Goal: Task Accomplishment & Management: Complete application form

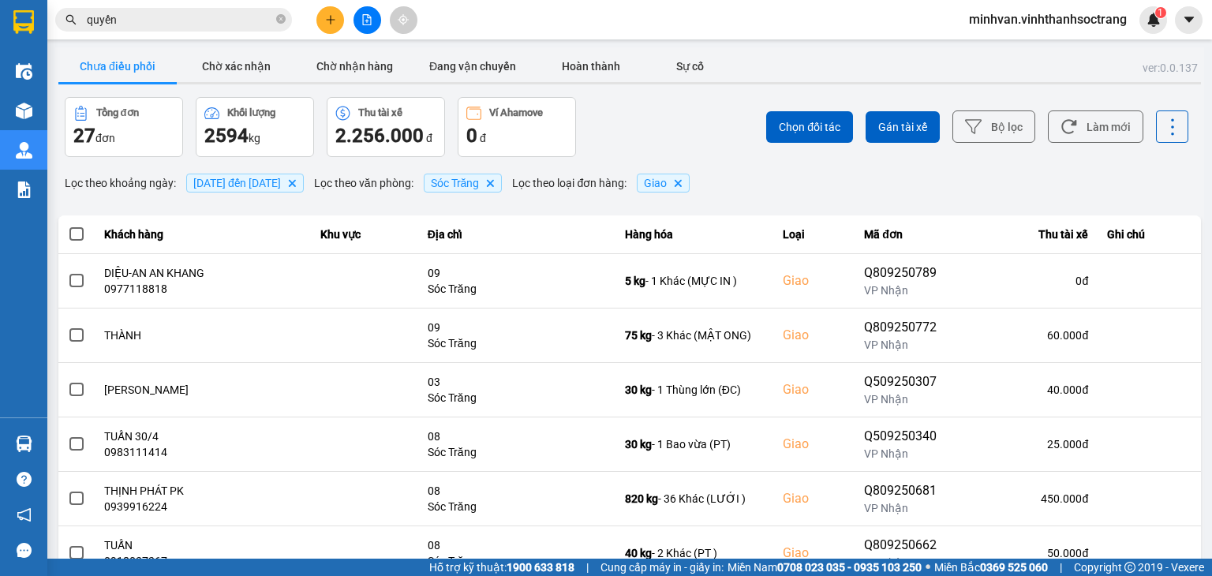
scroll to position [111, 0]
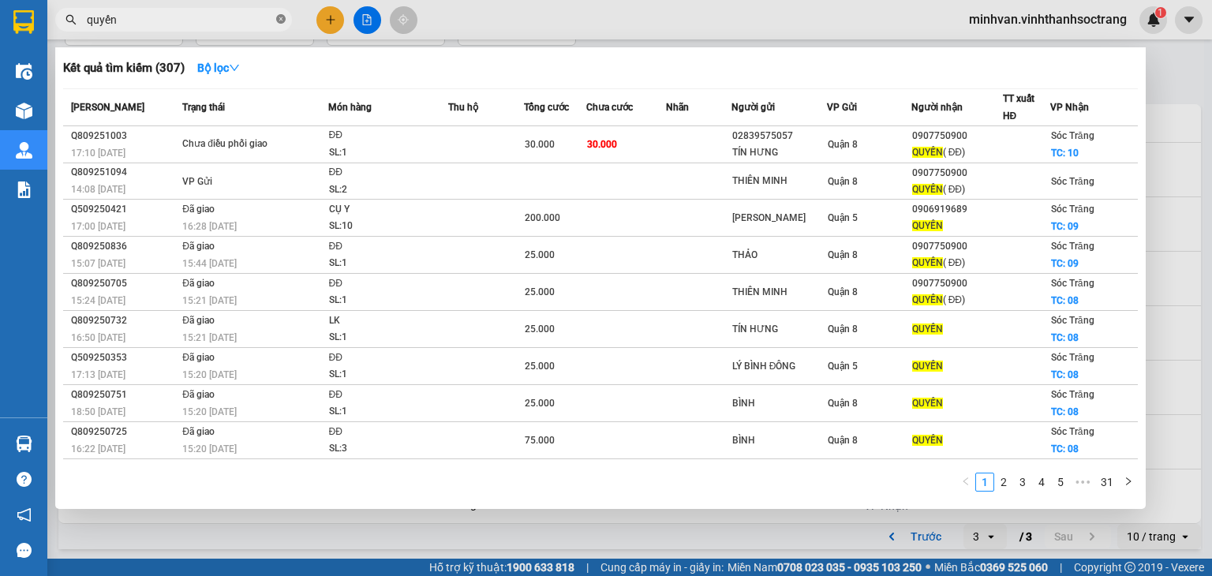
click at [282, 20] on icon "close-circle" at bounding box center [280, 18] width 9 height 9
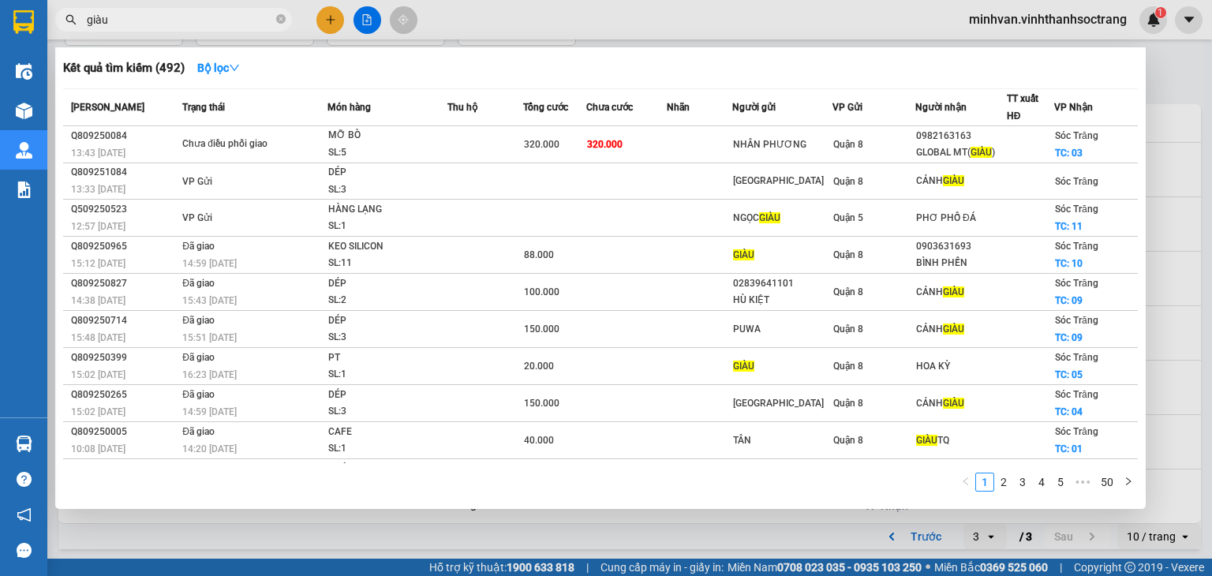
type input "giàu"
drag, startPoint x: 280, startPoint y: 21, endPoint x: 238, endPoint y: 21, distance: 42.6
click at [278, 21] on icon "close-circle" at bounding box center [280, 18] width 9 height 9
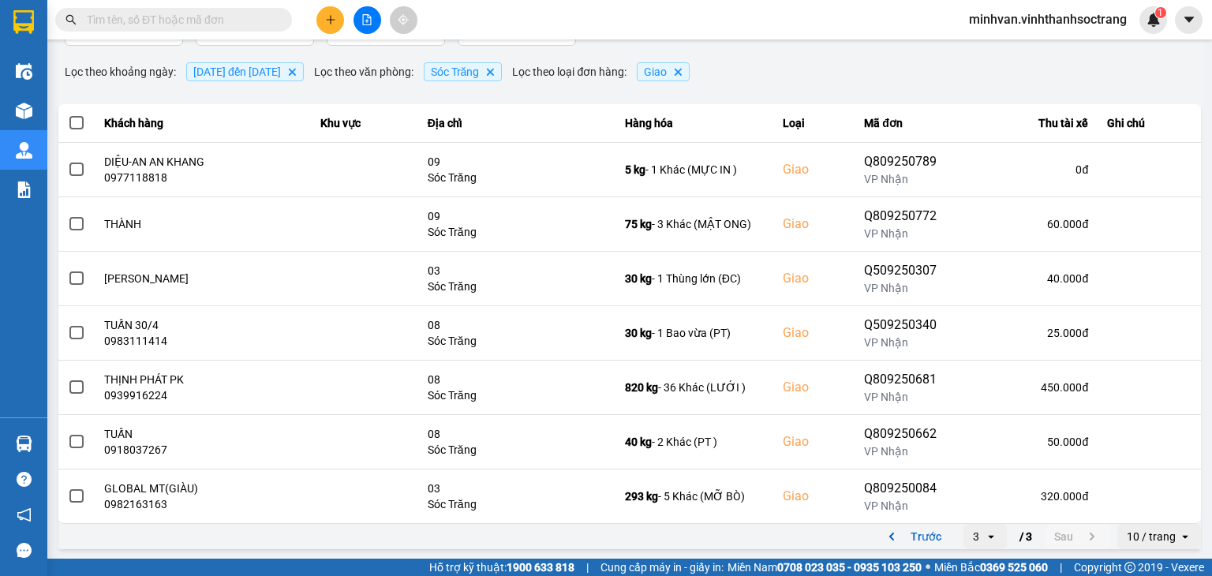
click at [173, 17] on input "text" at bounding box center [180, 19] width 186 height 17
type input "e"
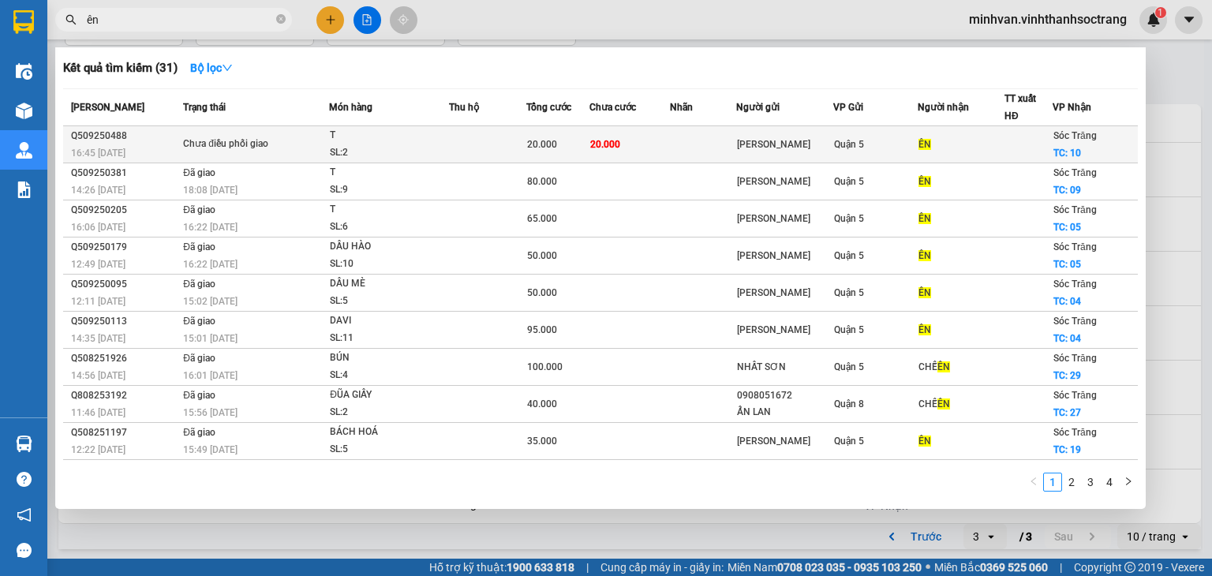
type input "ên"
click at [449, 140] on td at bounding box center [487, 144] width 77 height 37
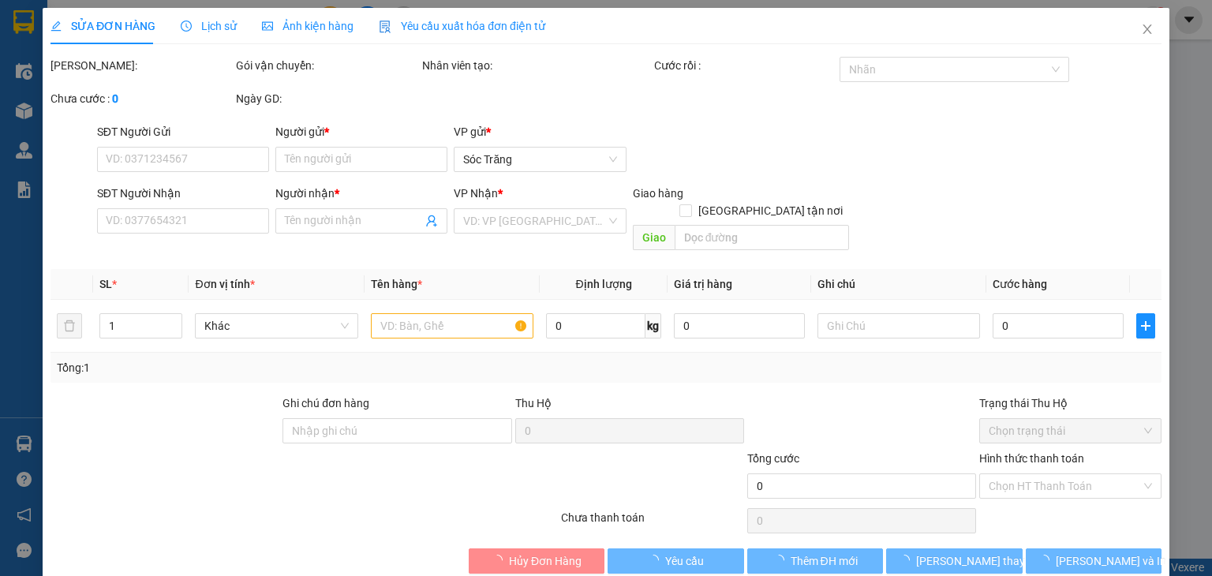
type input "[PERSON_NAME]"
type input "ÊN"
checkbox input "true"
type input "10"
type input "20.000"
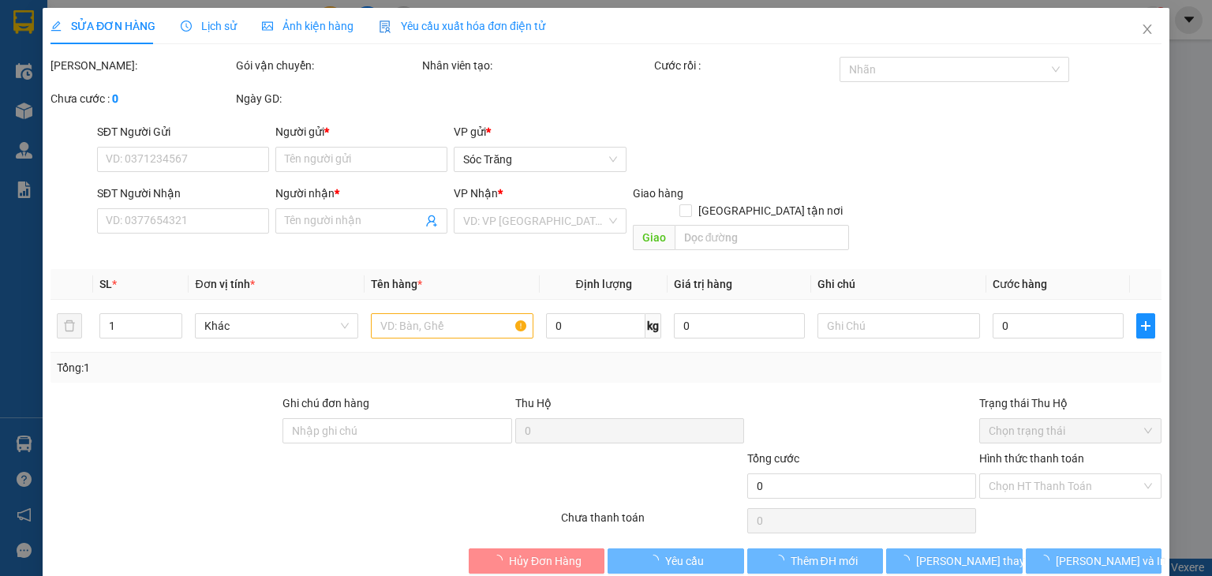
type input "20.000"
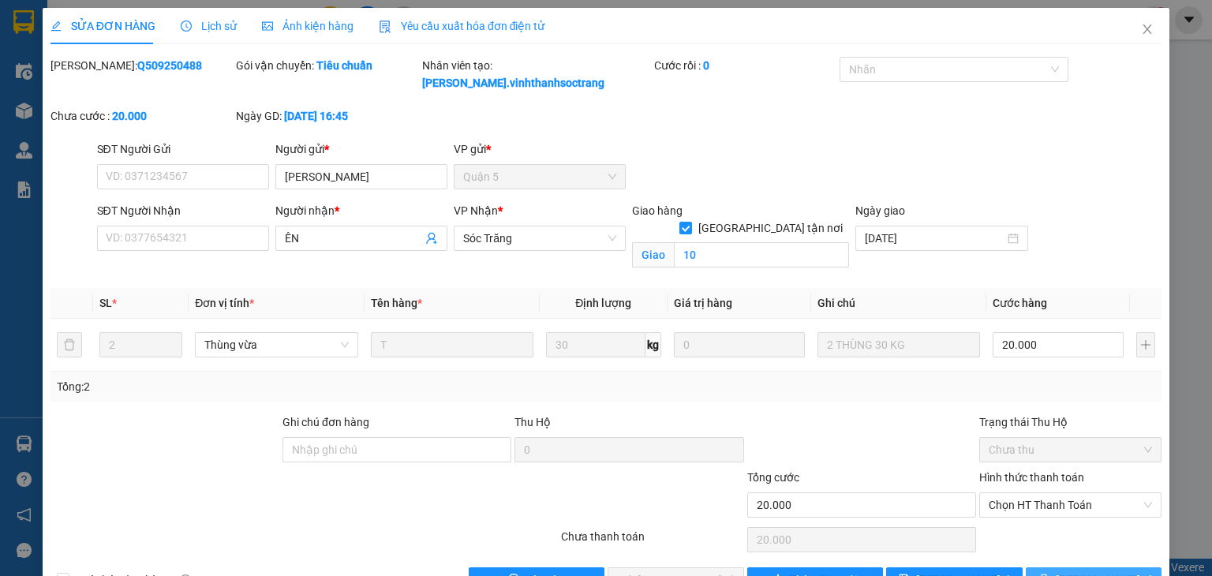
click at [1046, 567] on button "[PERSON_NAME] và In" at bounding box center [1094, 579] width 137 height 25
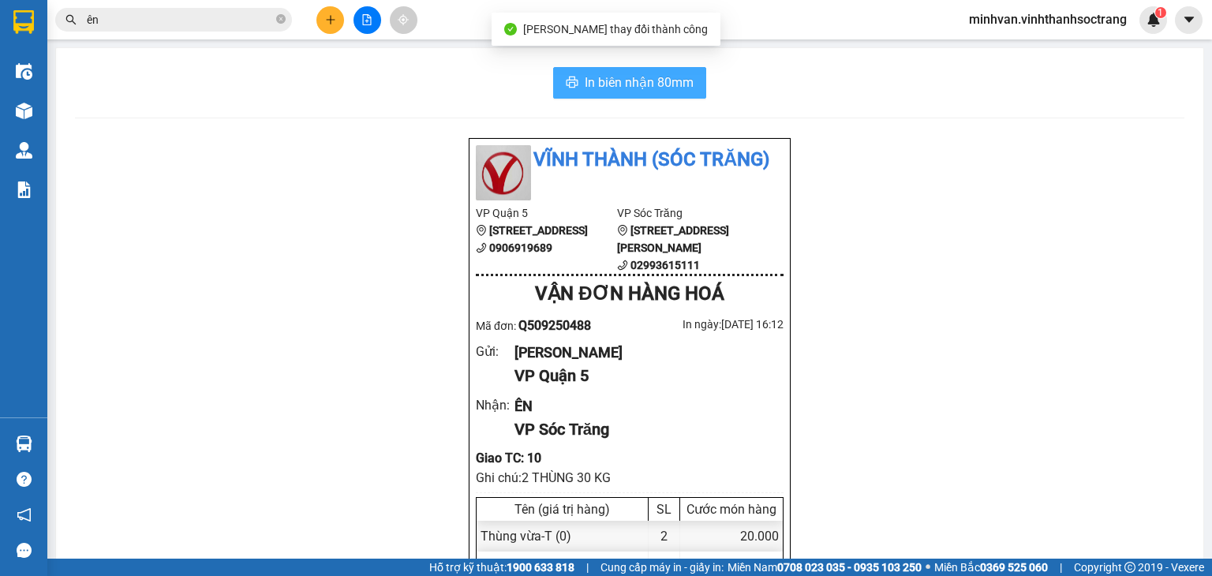
click at [634, 73] on span "In biên nhận 80mm" at bounding box center [639, 83] width 109 height 20
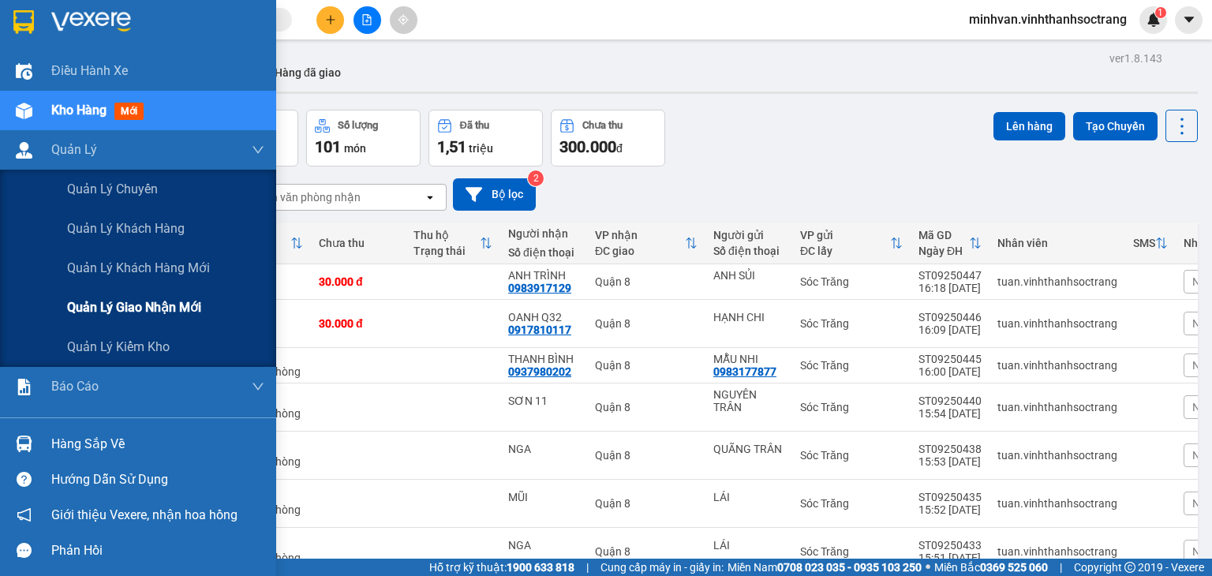
click at [174, 307] on span "Quản lý giao nhận mới" at bounding box center [134, 308] width 134 height 20
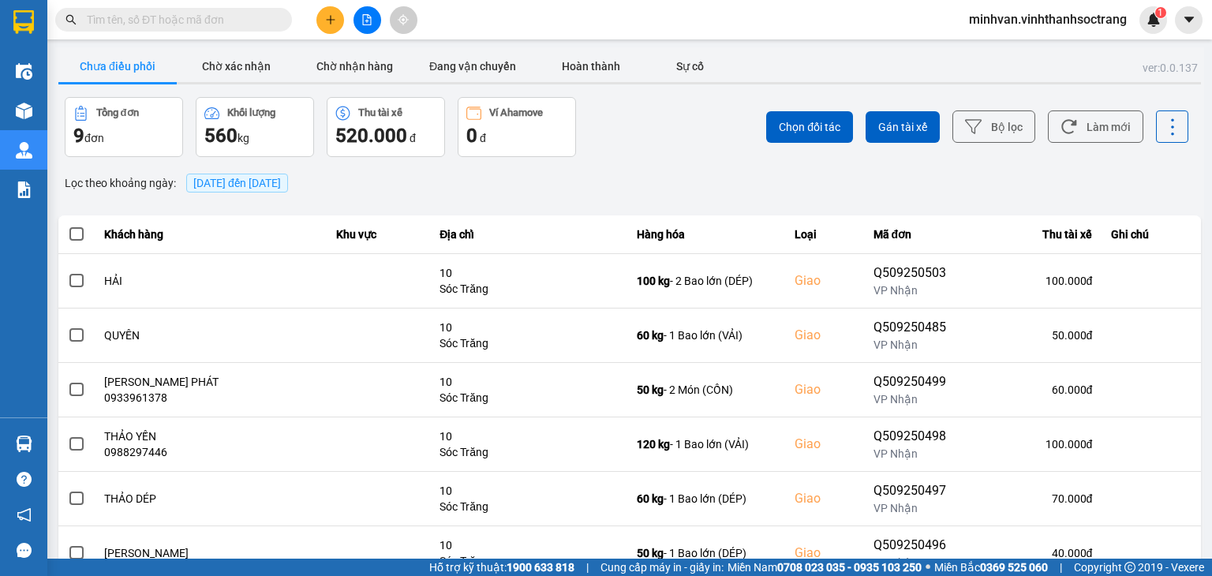
click at [266, 187] on span "[DATE] đến [DATE]" at bounding box center [237, 183] width 88 height 13
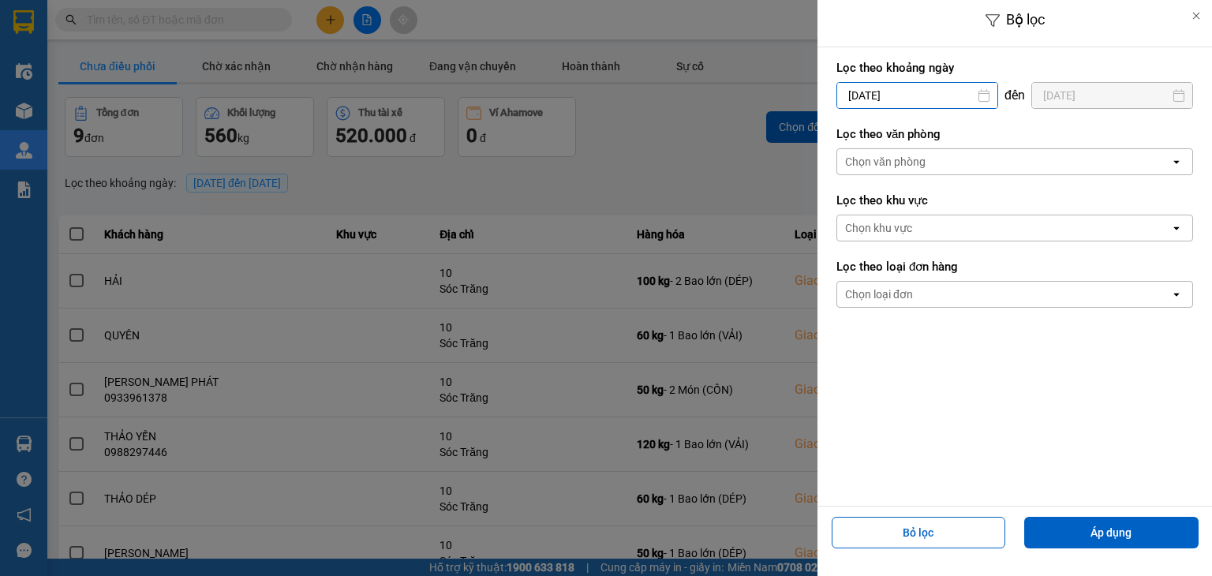
click at [939, 92] on input "[DATE]" at bounding box center [917, 95] width 160 height 25
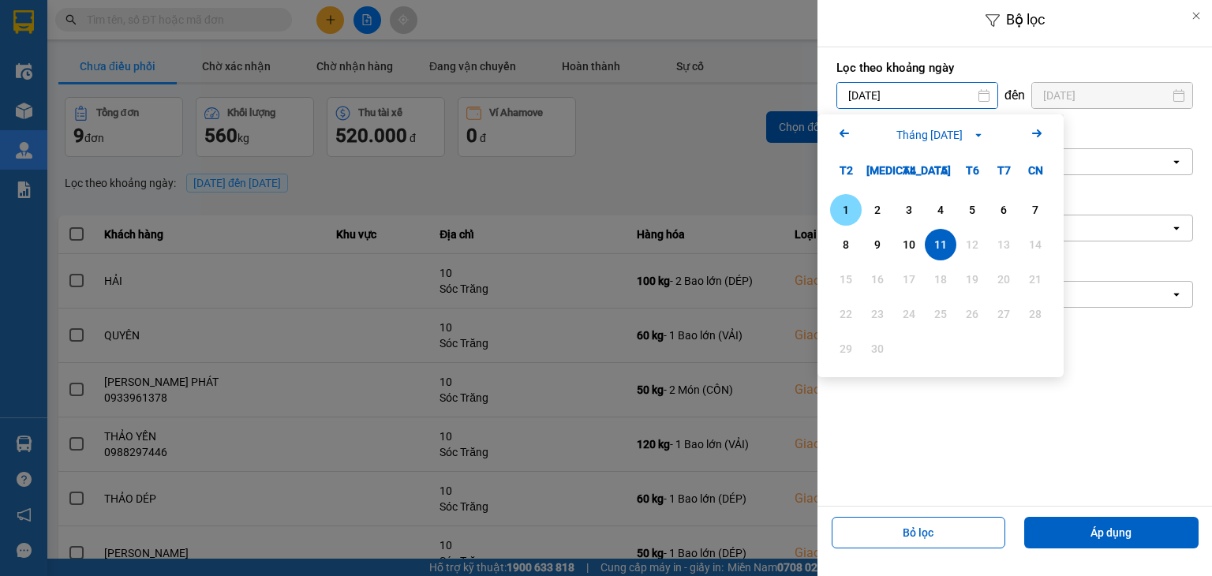
click at [852, 208] on div "1" at bounding box center [846, 209] width 22 height 19
type input "[DATE]"
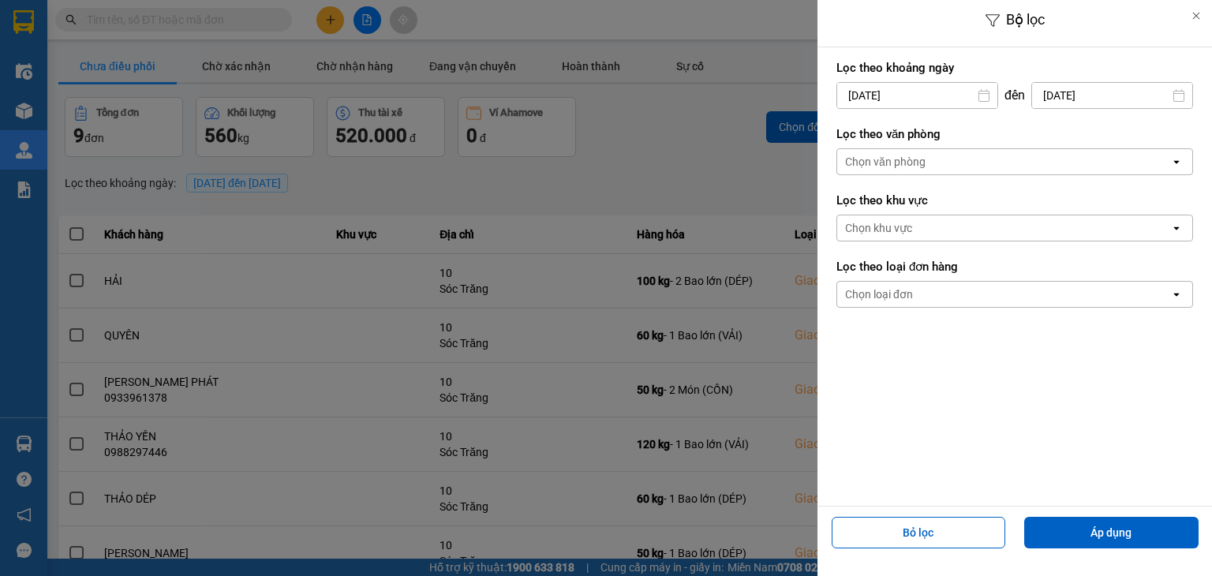
click at [956, 158] on div "Chọn văn phòng" at bounding box center [1003, 161] width 333 height 25
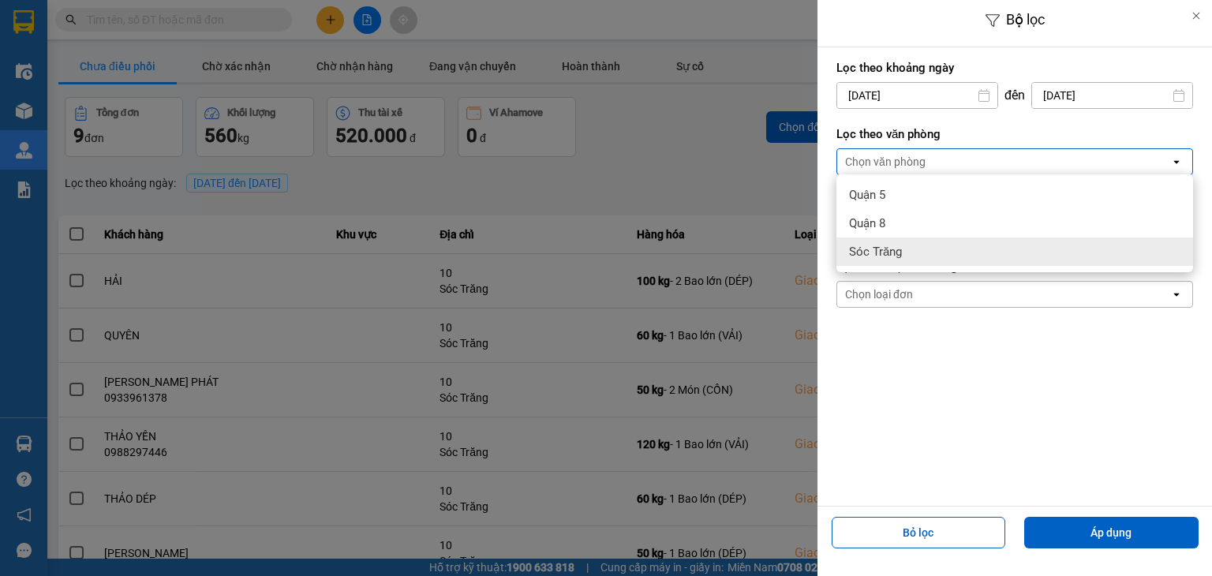
click at [898, 249] on span "Sóc Trăng" at bounding box center [875, 252] width 53 height 16
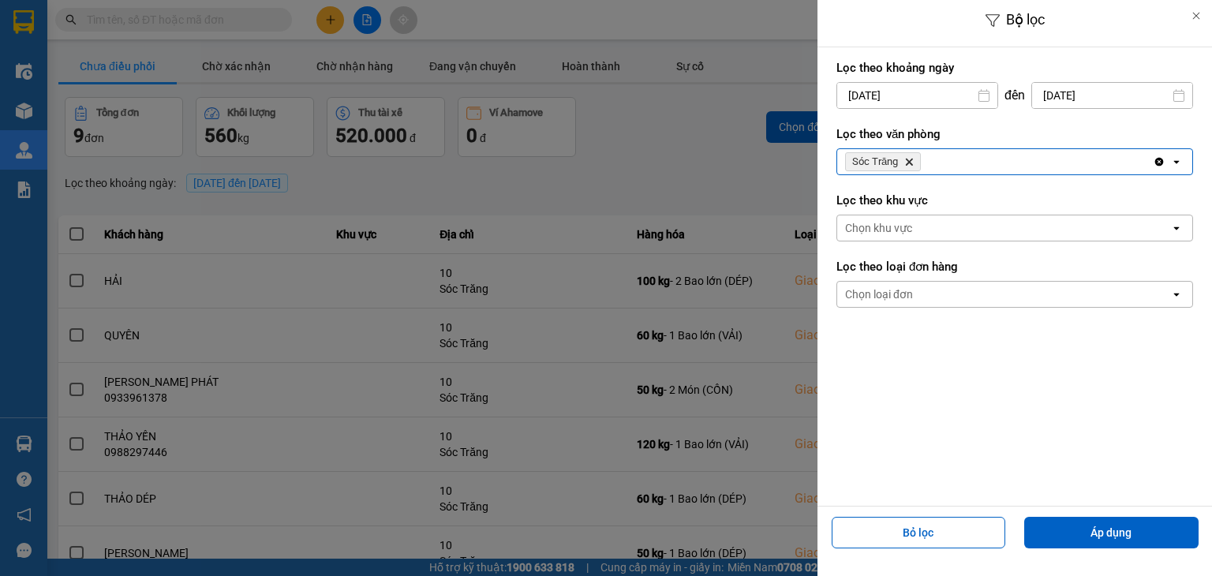
click at [891, 296] on div "Chọn loại đơn" at bounding box center [879, 294] width 68 height 16
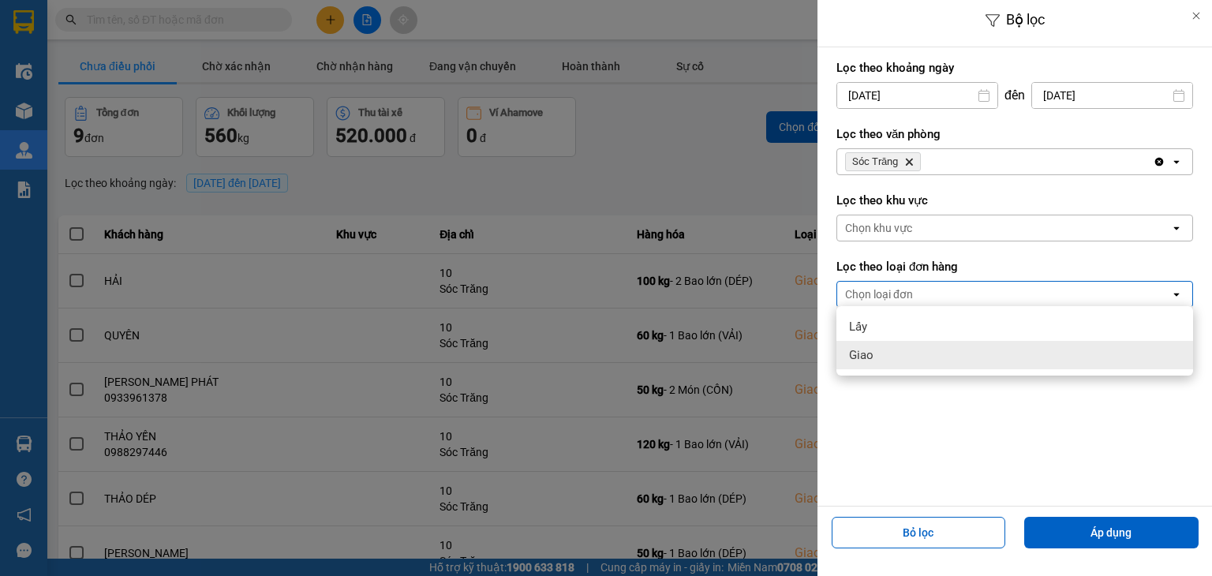
click at [866, 354] on span "Giao" at bounding box center [861, 355] width 24 height 16
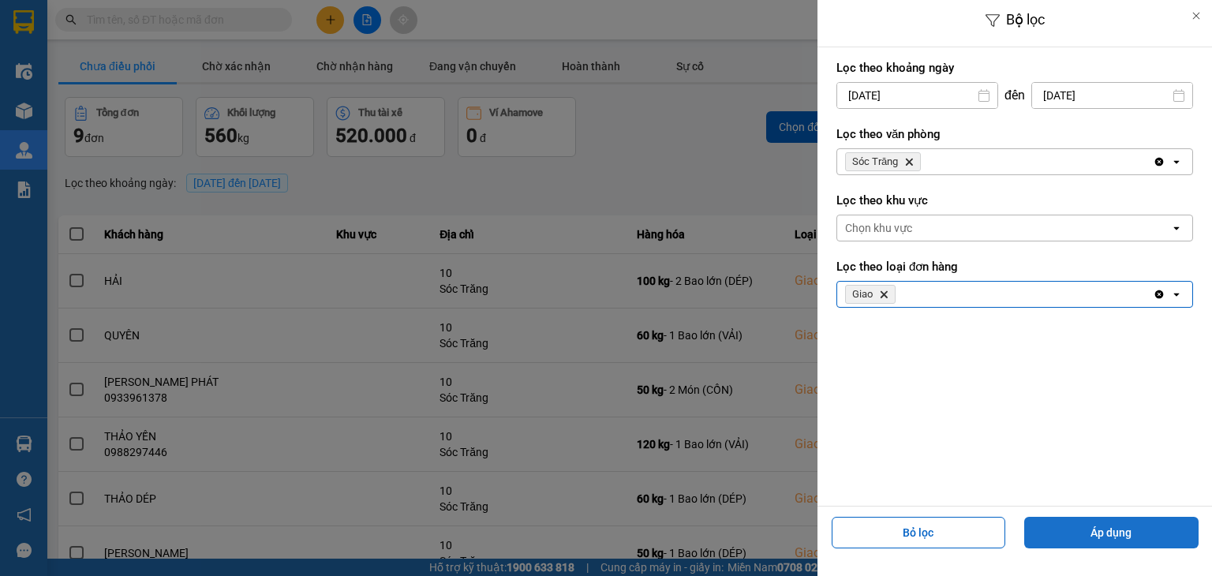
click at [1091, 535] on button "Áp dụng" at bounding box center [1111, 533] width 174 height 32
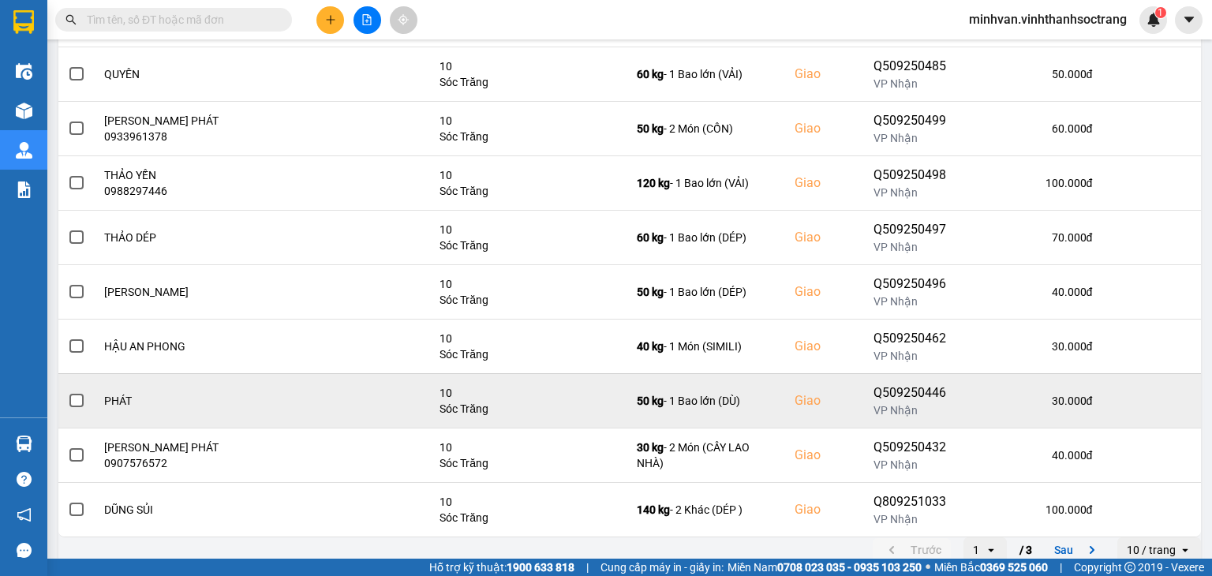
scroll to position [275, 0]
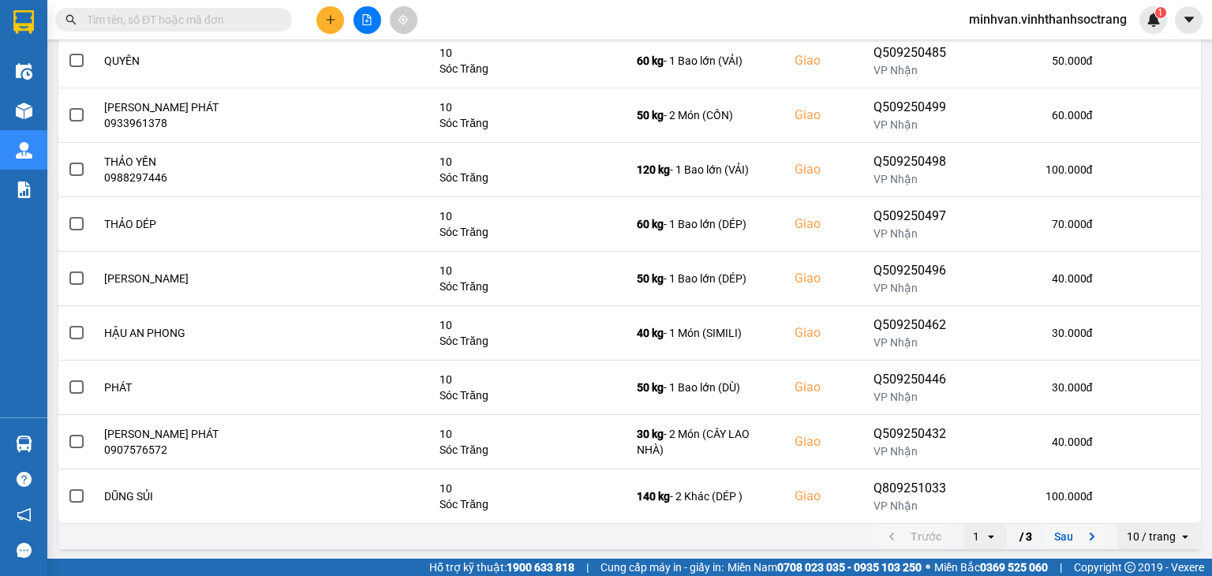
click at [1051, 528] on button "Sau" at bounding box center [1078, 537] width 66 height 24
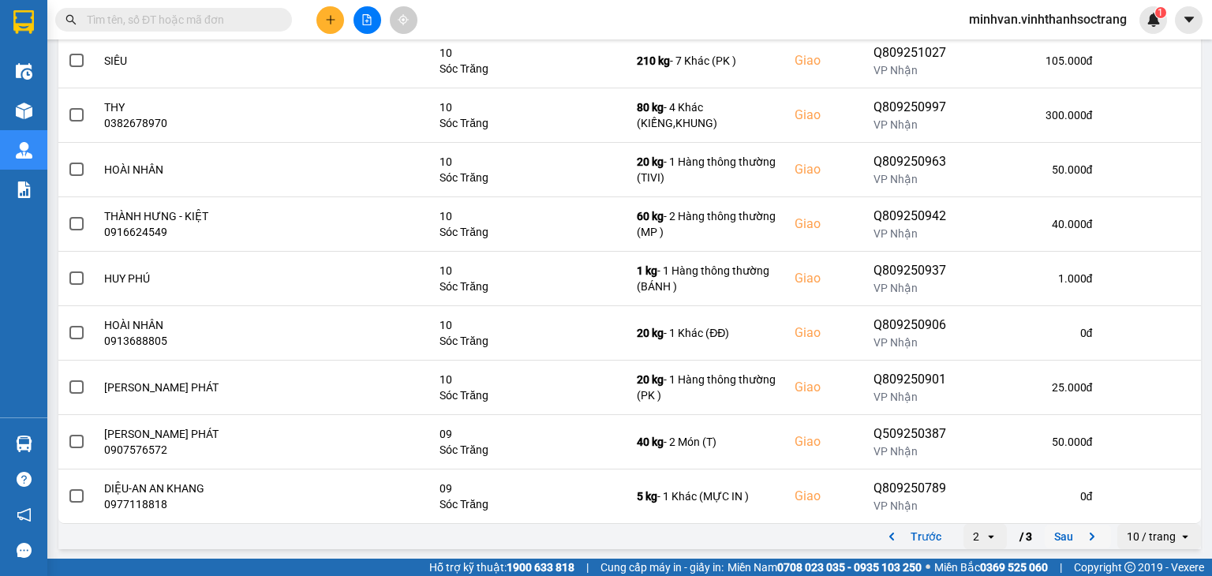
click at [1054, 534] on button "Sau" at bounding box center [1078, 537] width 66 height 24
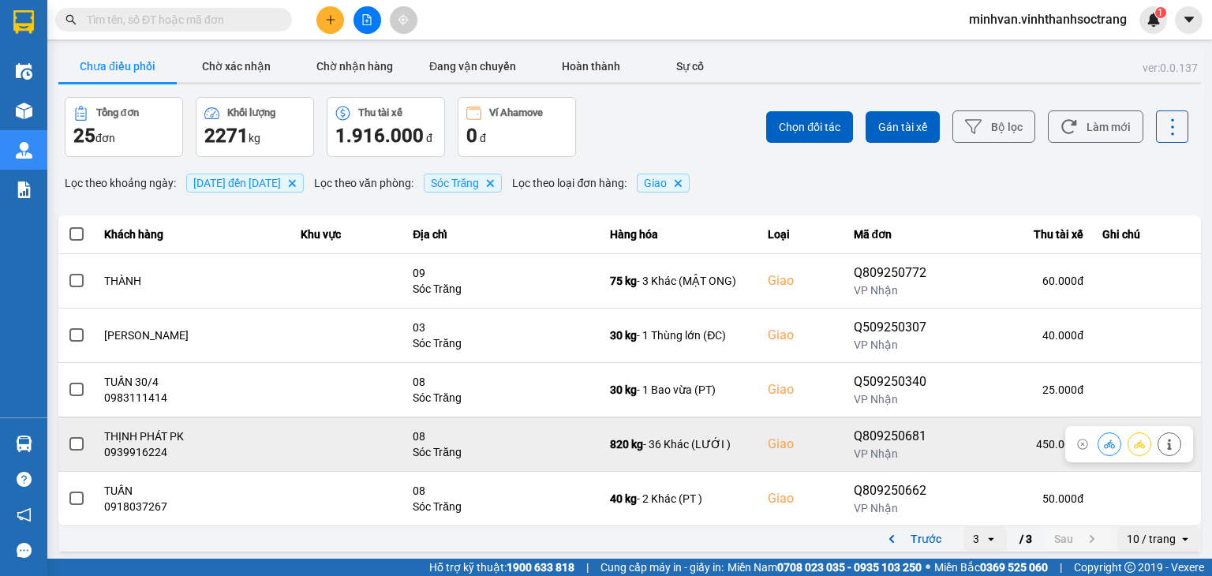
scroll to position [3, 0]
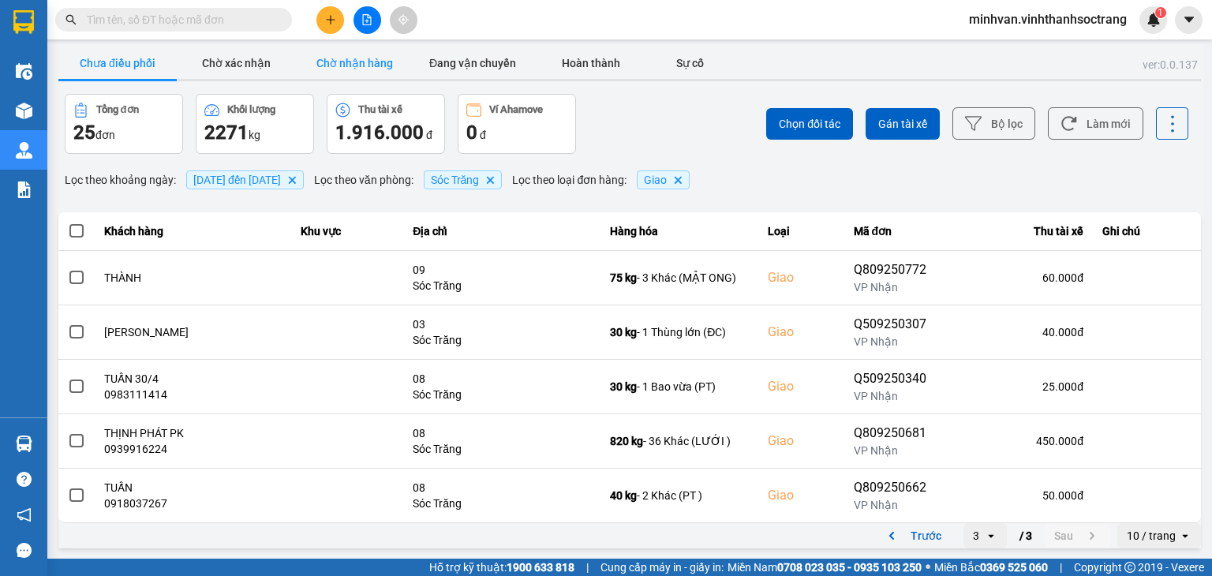
click at [367, 58] on button "Chờ nhận hàng" at bounding box center [354, 63] width 118 height 32
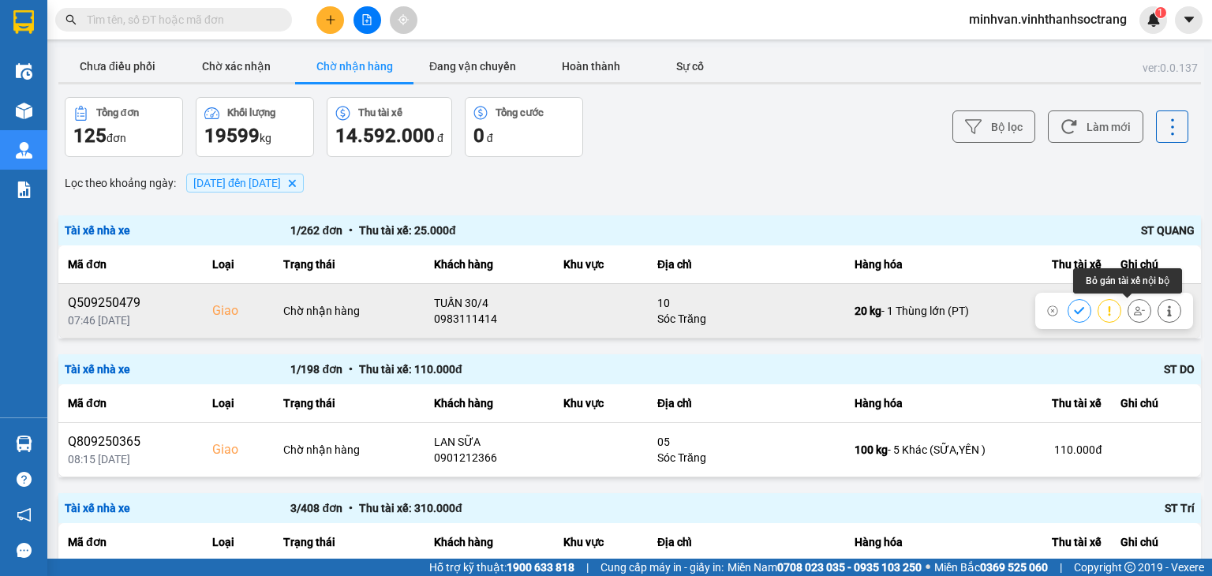
click at [1134, 312] on icon at bounding box center [1139, 310] width 11 height 9
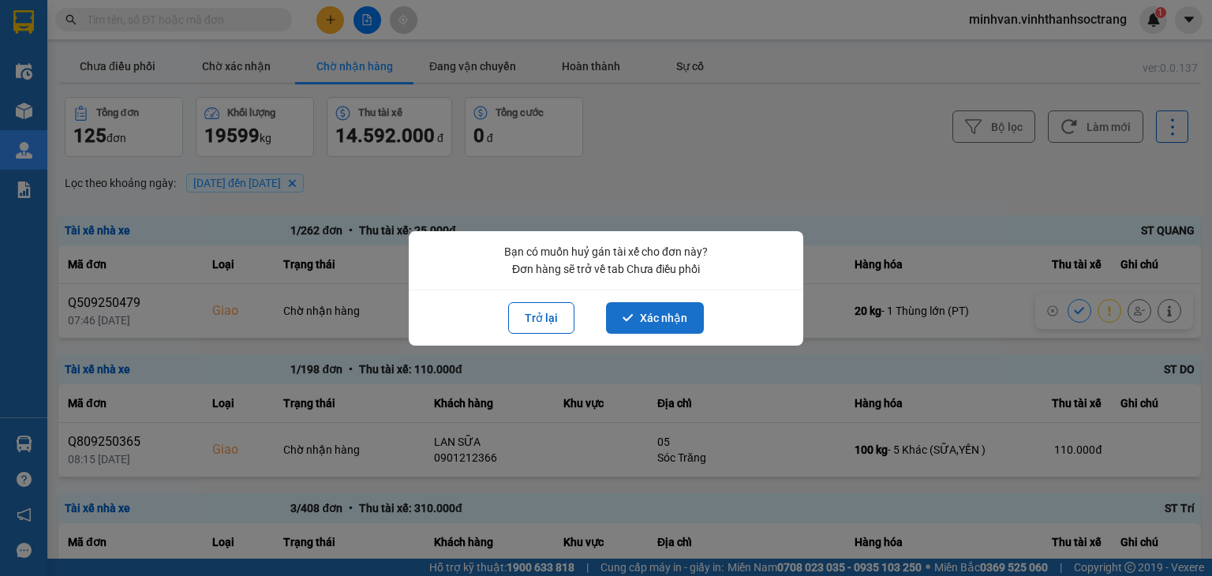
click at [647, 319] on button "Xác nhận" at bounding box center [655, 318] width 98 height 32
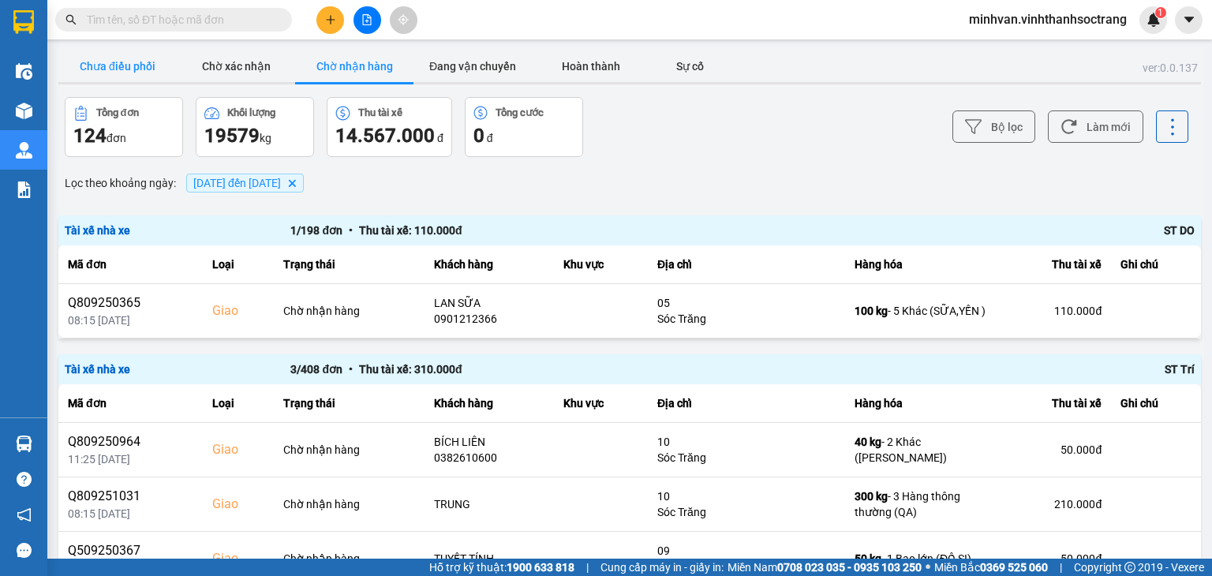
click at [127, 66] on button "Chưa điều phối" at bounding box center [117, 67] width 118 height 32
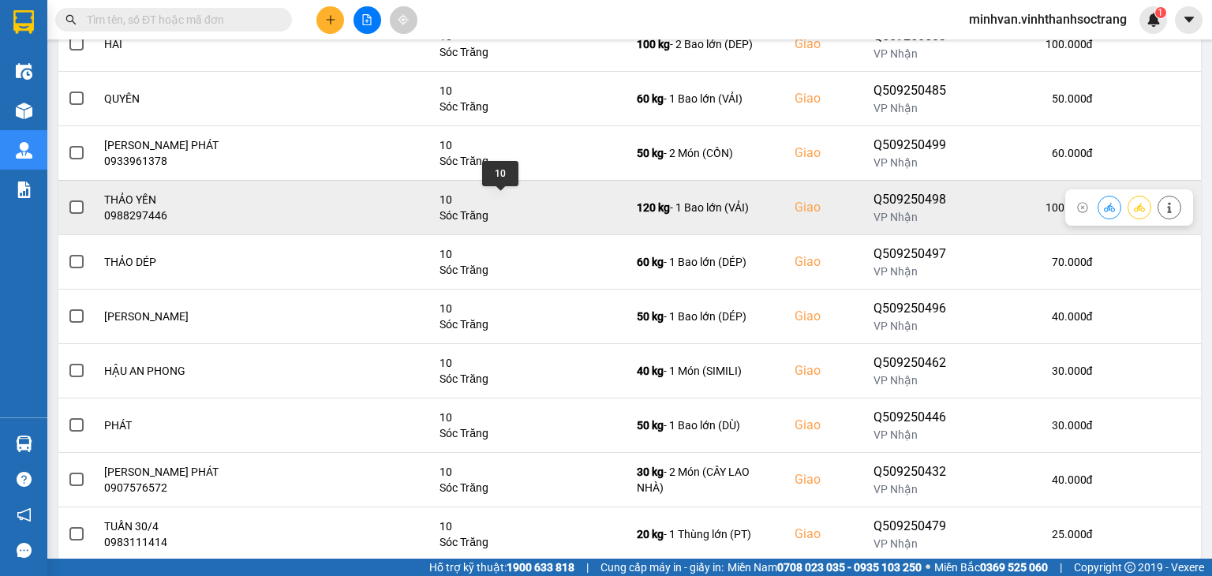
scroll to position [275, 0]
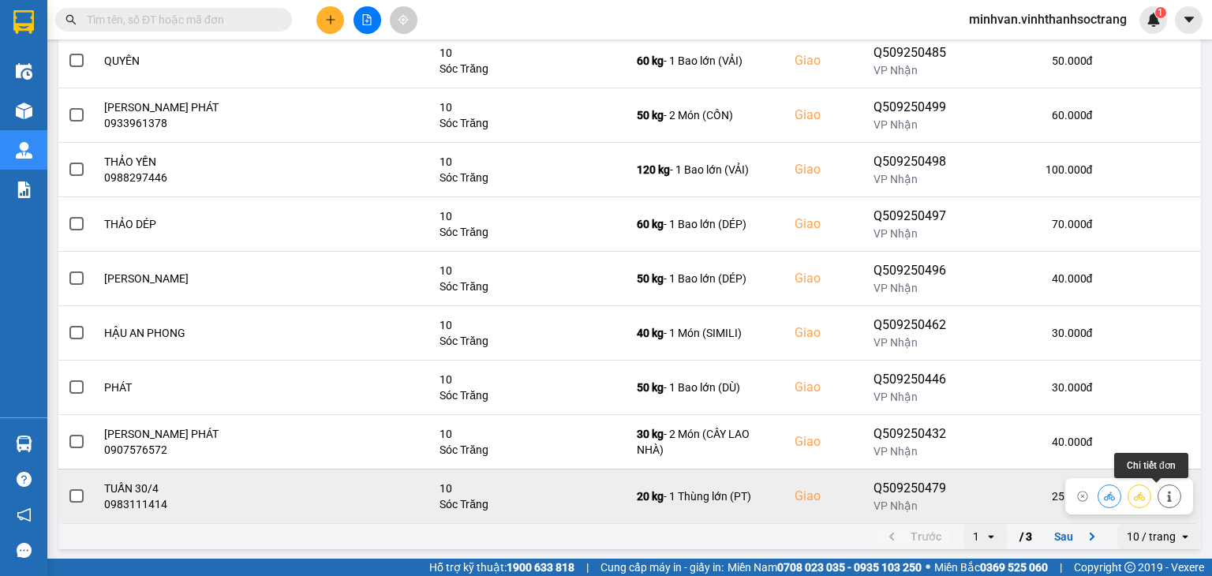
click at [1167, 496] on icon at bounding box center [1169, 496] width 4 height 11
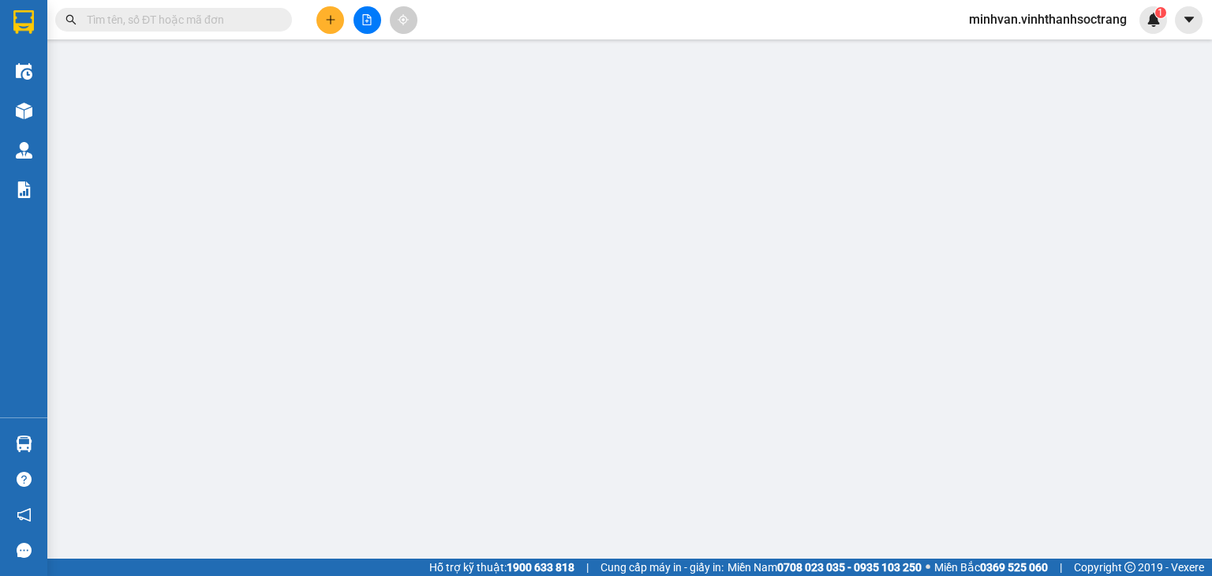
type input "TÝ"
type input "0983111414"
type input "TUẤN 30/4"
checkbox input "true"
type input "10"
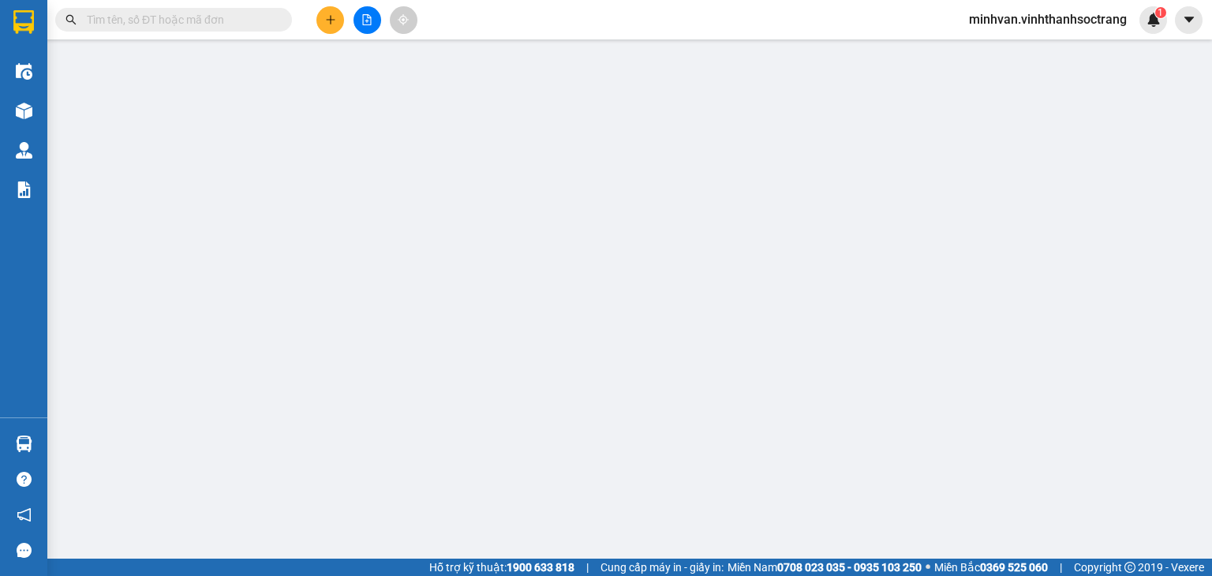
type input "25.000"
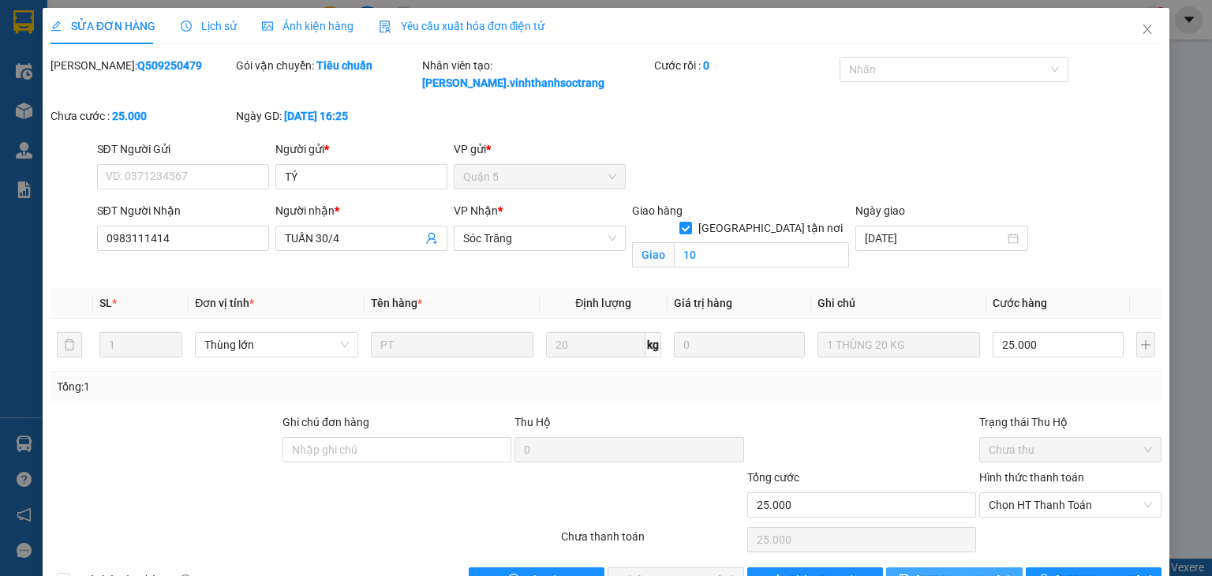
click at [963, 571] on span "[PERSON_NAME] thay đổi" at bounding box center [979, 579] width 126 height 17
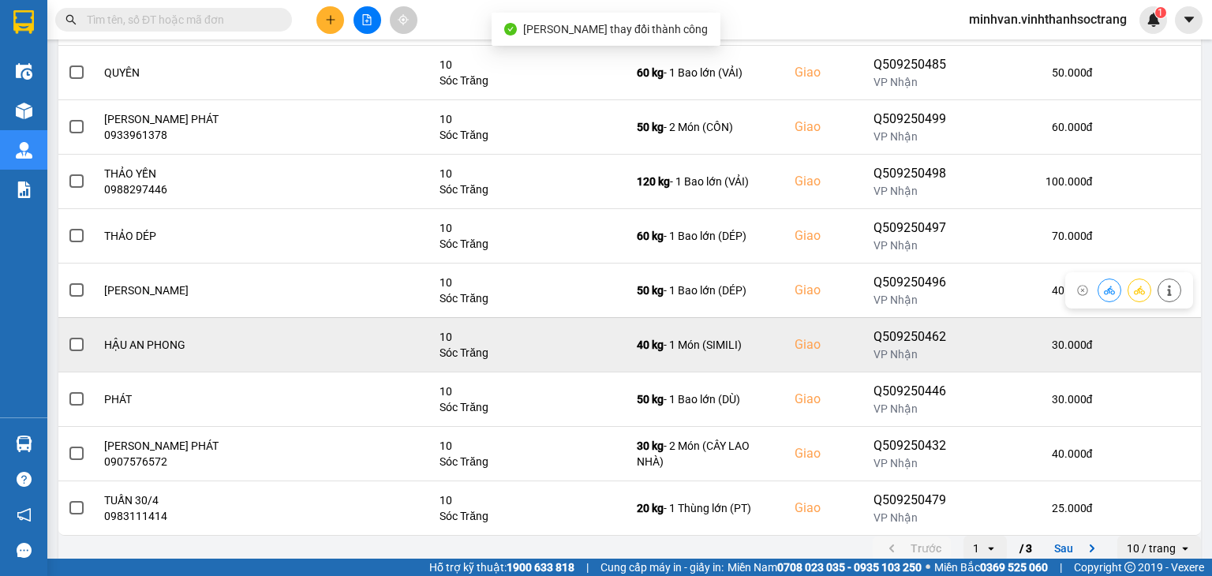
scroll to position [275, 0]
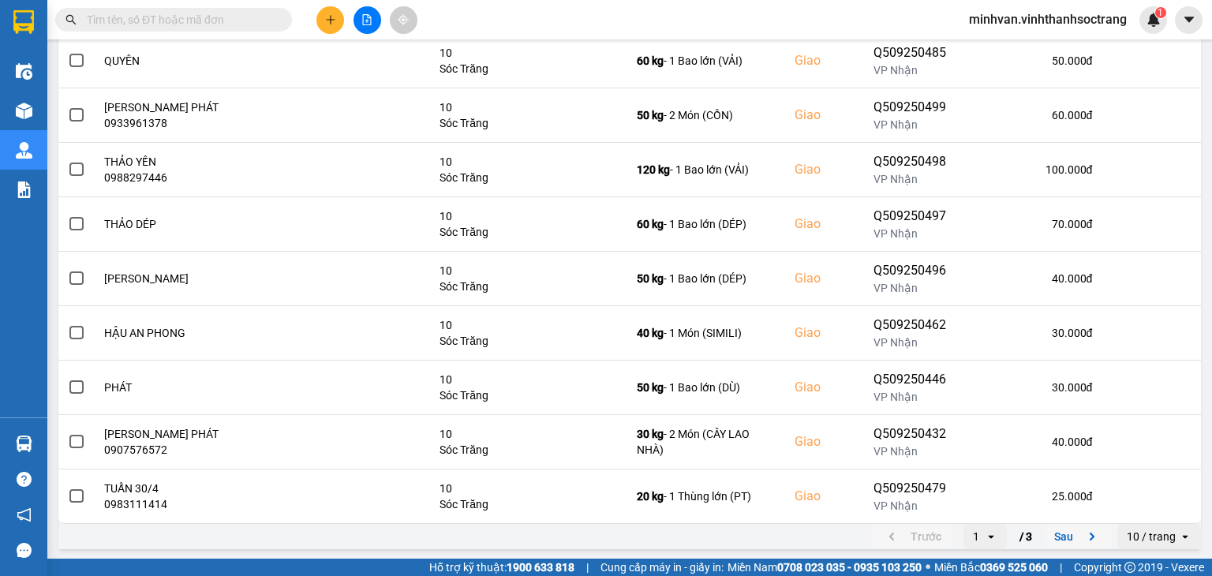
click at [1051, 531] on button "Sau" at bounding box center [1078, 537] width 66 height 24
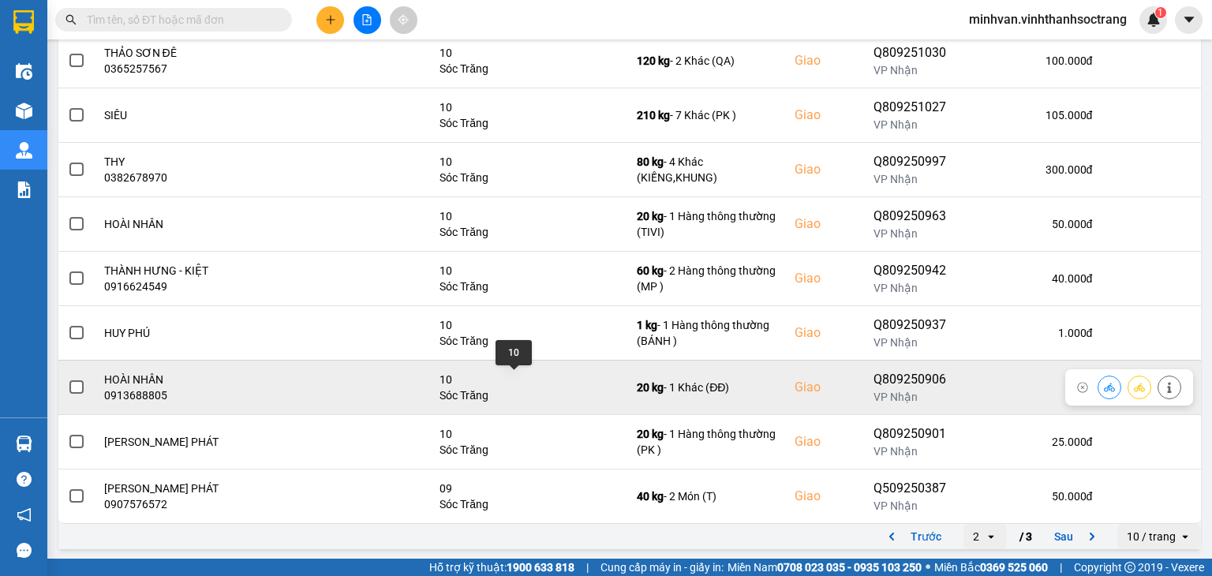
scroll to position [0, 0]
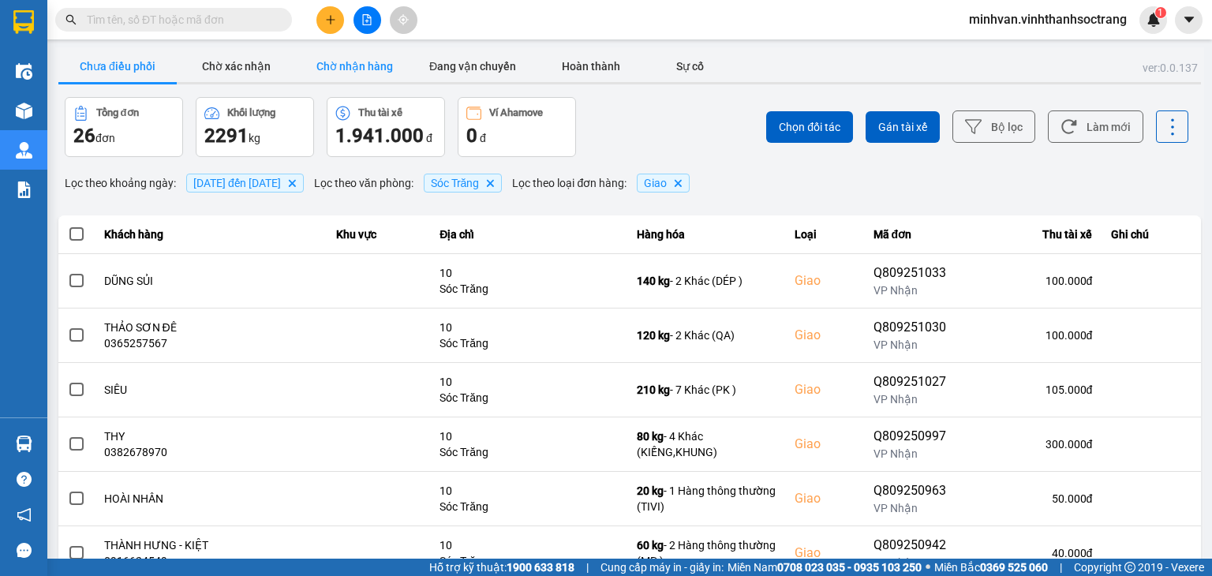
click at [338, 69] on button "Chờ nhận hàng" at bounding box center [354, 67] width 118 height 32
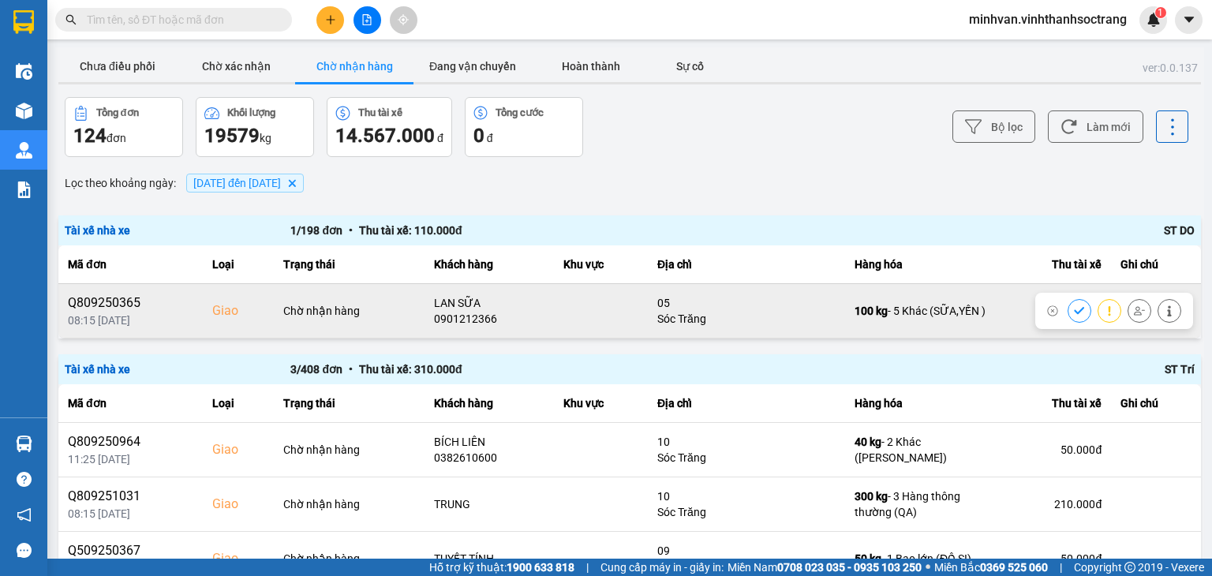
click at [1134, 309] on icon at bounding box center [1139, 310] width 11 height 11
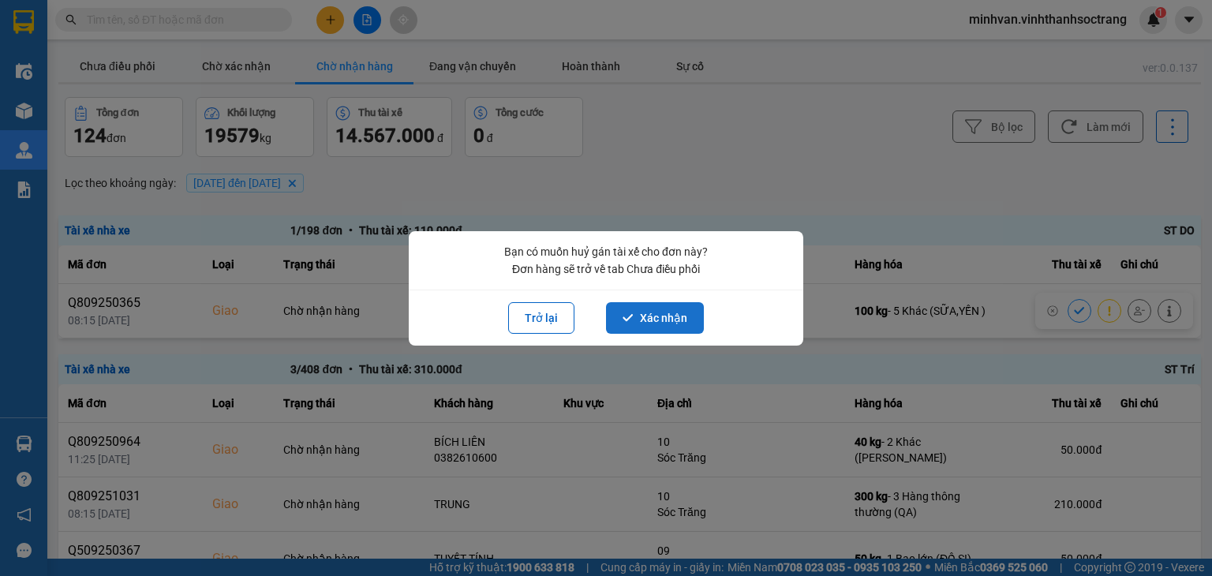
click at [638, 310] on button "Xác nhận" at bounding box center [655, 318] width 98 height 32
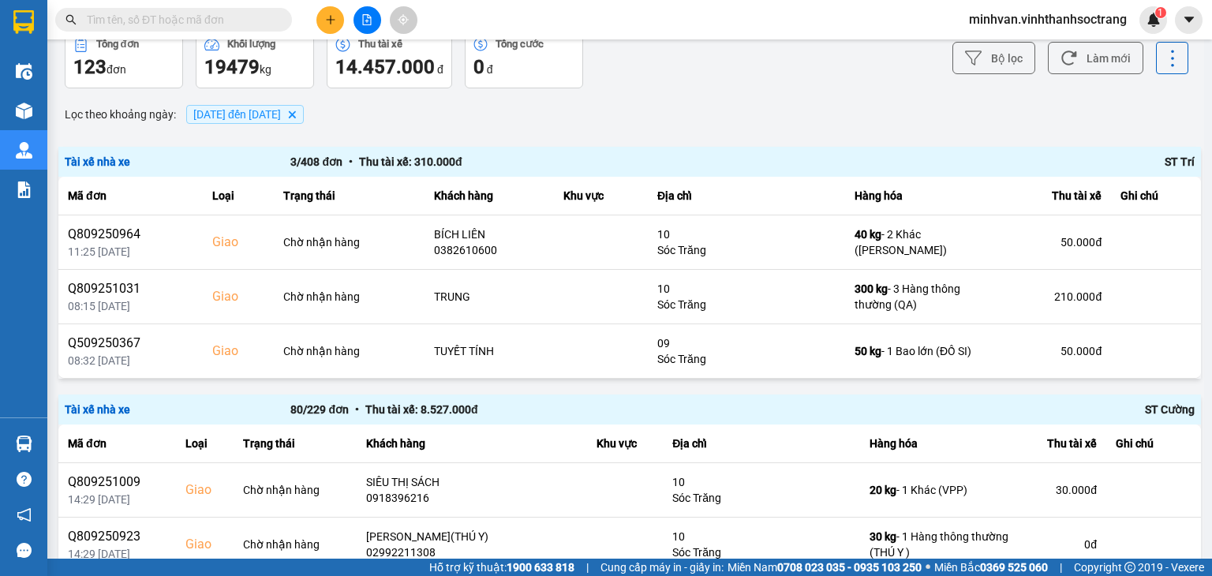
scroll to position [73, 0]
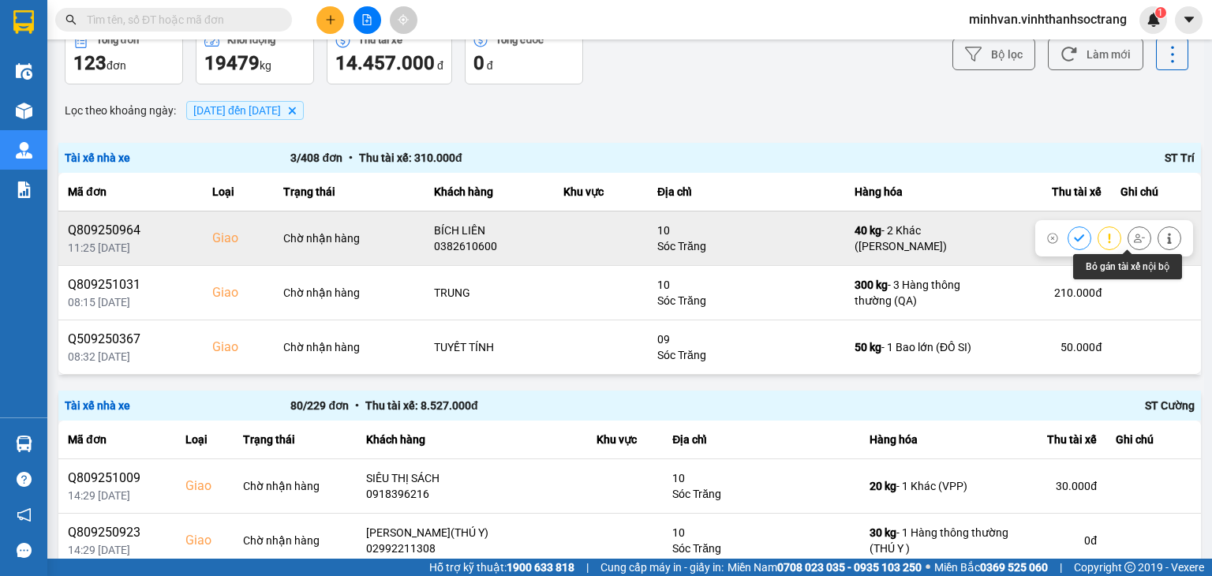
click at [1134, 236] on icon at bounding box center [1139, 238] width 11 height 11
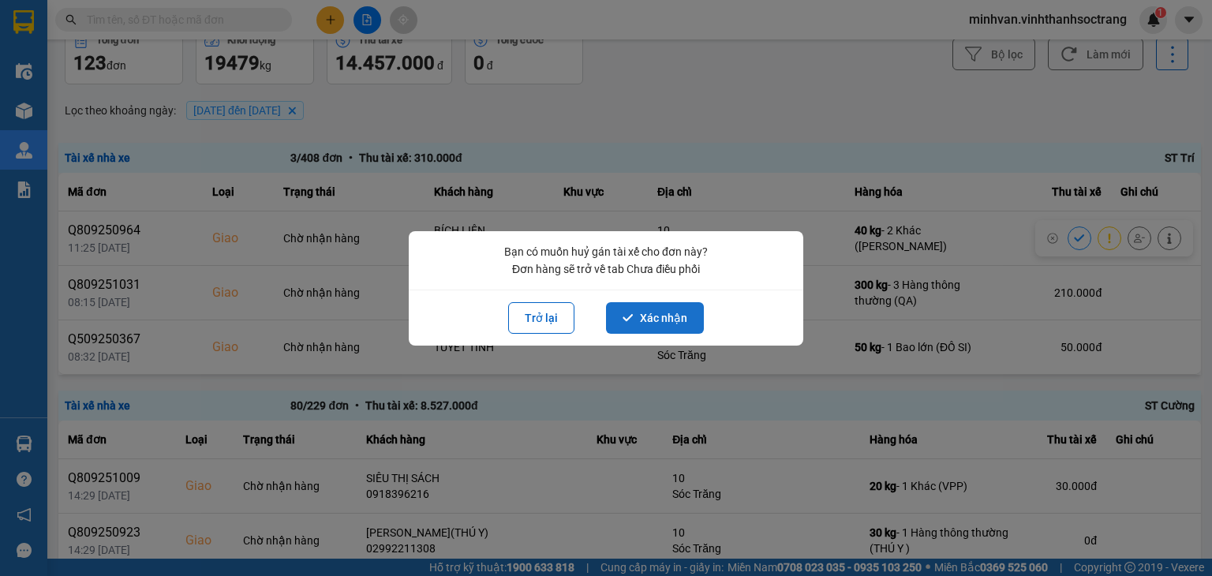
click at [644, 319] on button "Xác nhận" at bounding box center [655, 318] width 98 height 32
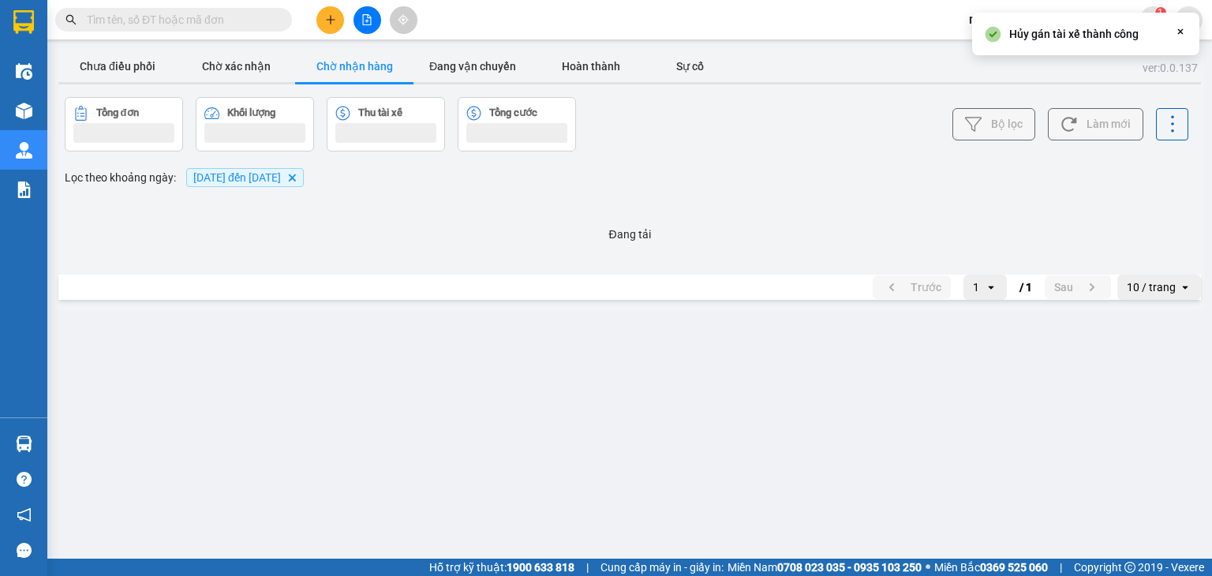
scroll to position [0, 0]
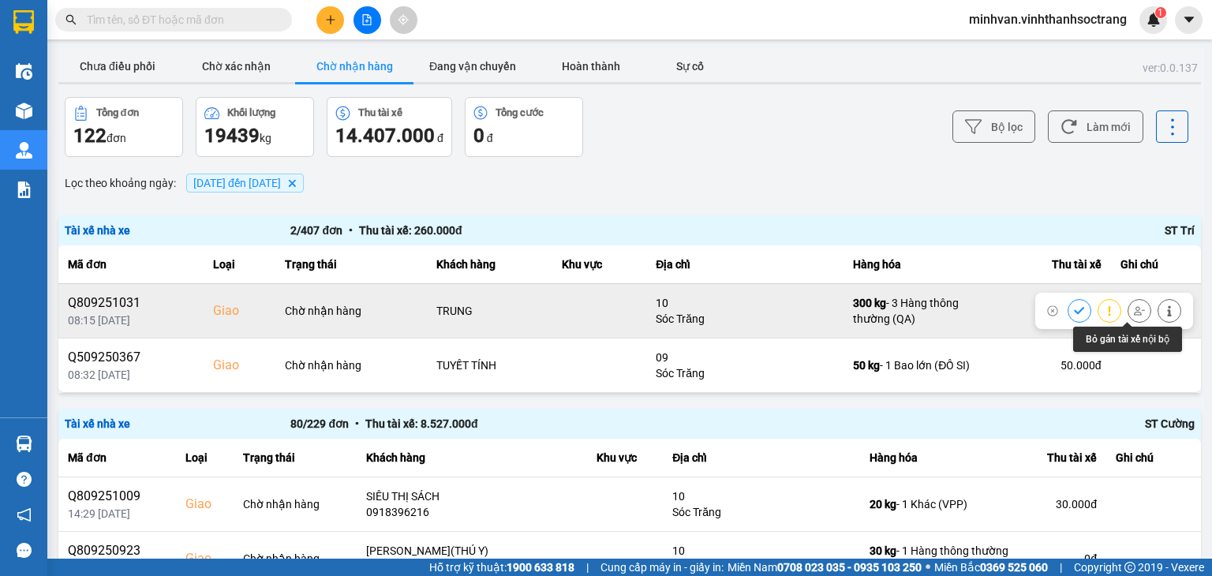
click at [1134, 315] on icon at bounding box center [1139, 310] width 11 height 11
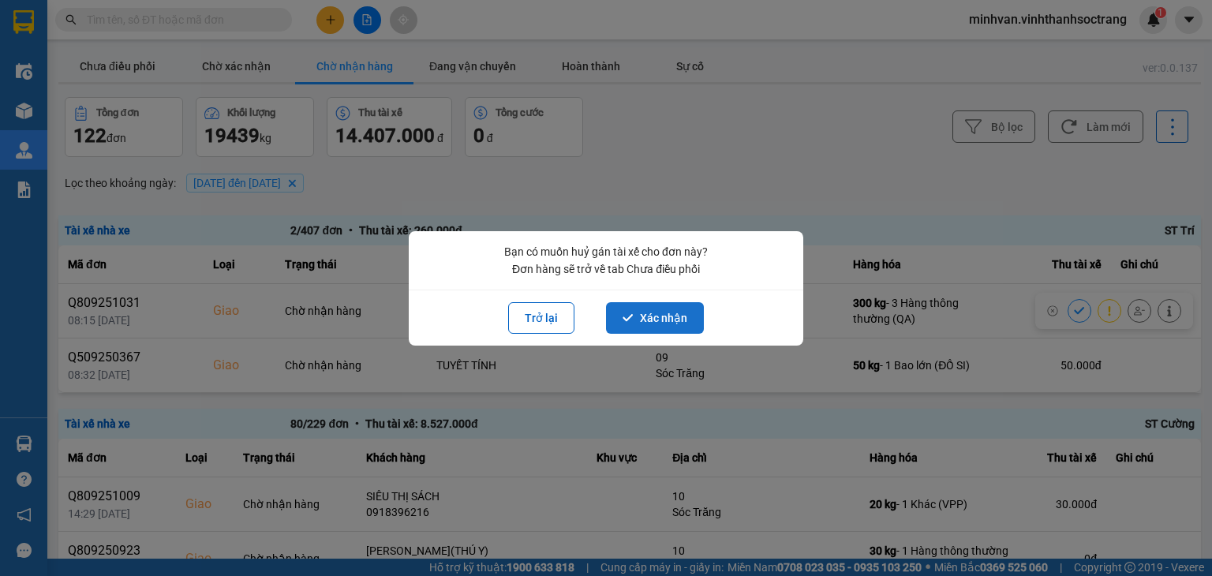
click at [676, 312] on button "Xác nhận" at bounding box center [655, 318] width 98 height 32
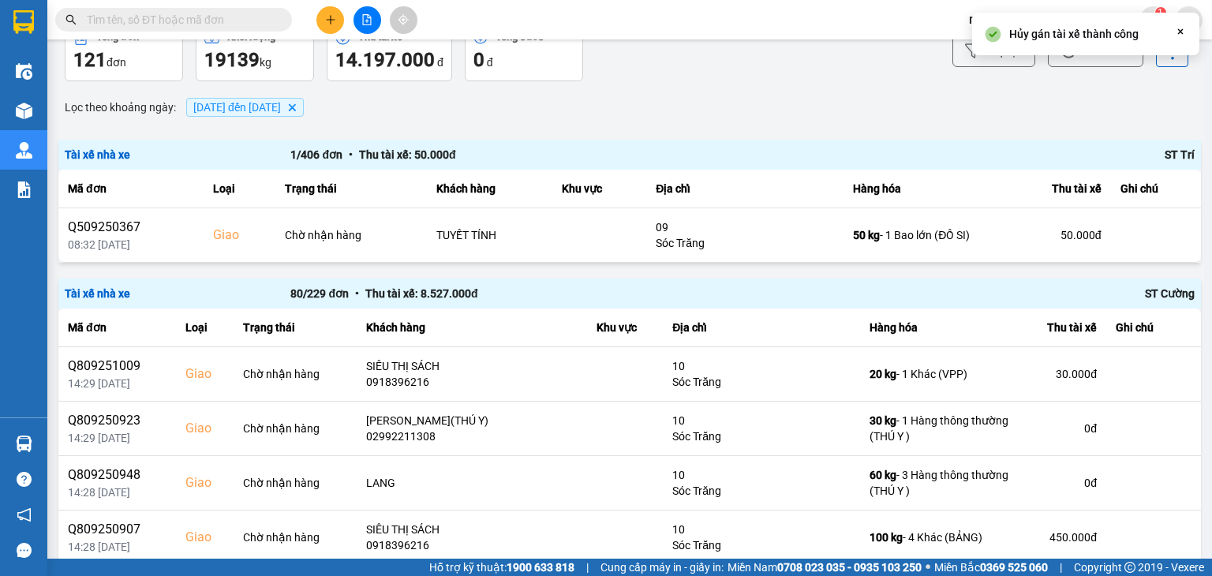
scroll to position [83, 0]
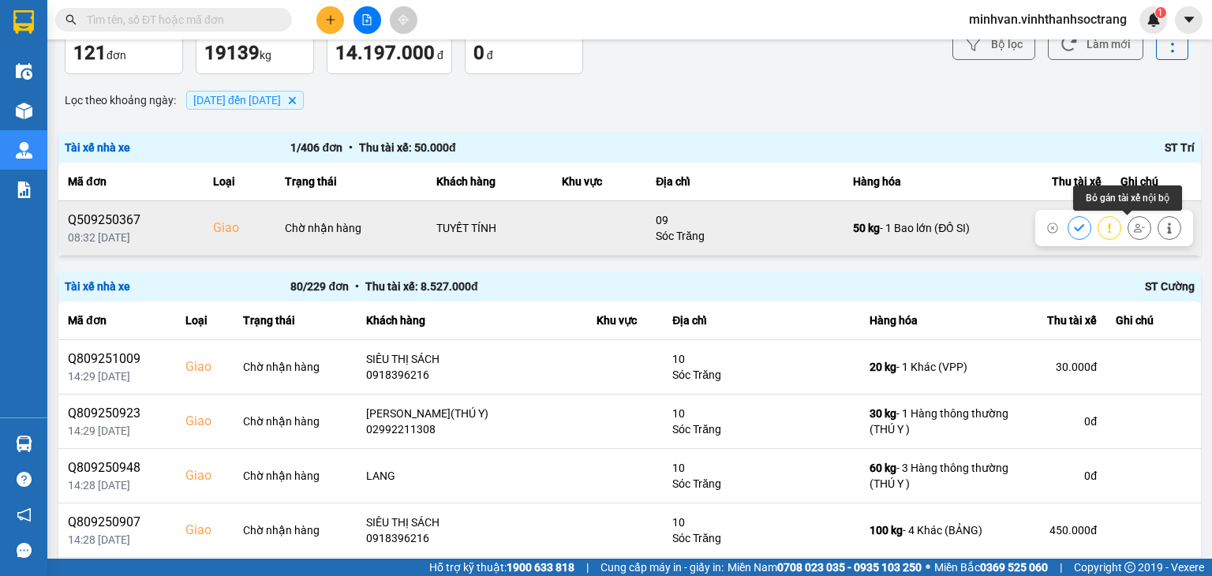
click at [1134, 230] on icon at bounding box center [1139, 227] width 11 height 9
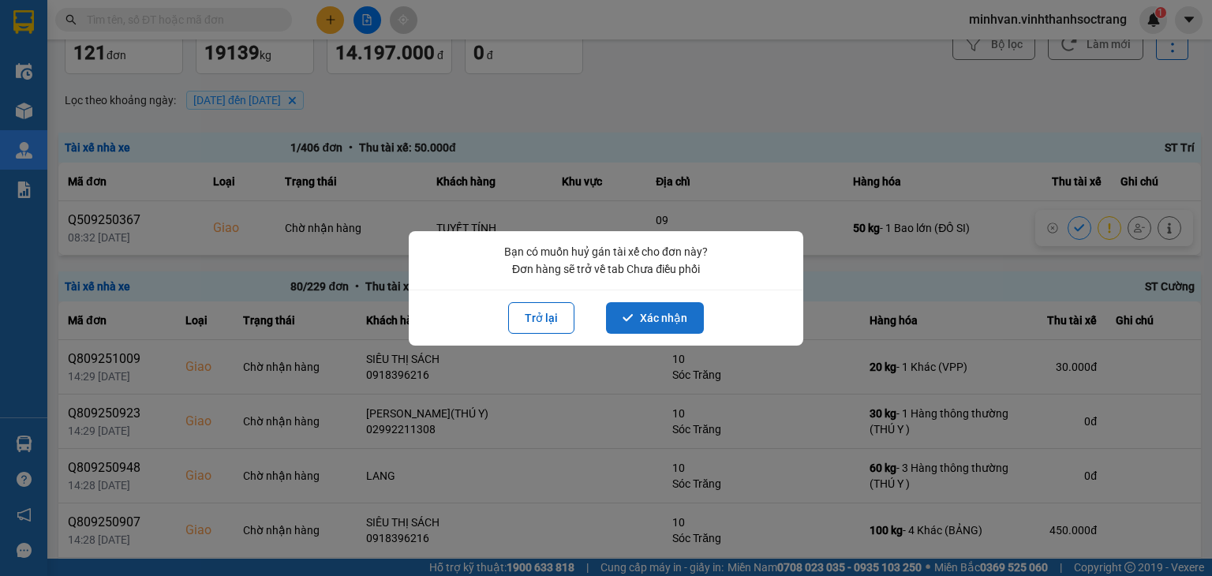
click at [642, 316] on button "Xác nhận" at bounding box center [655, 318] width 98 height 32
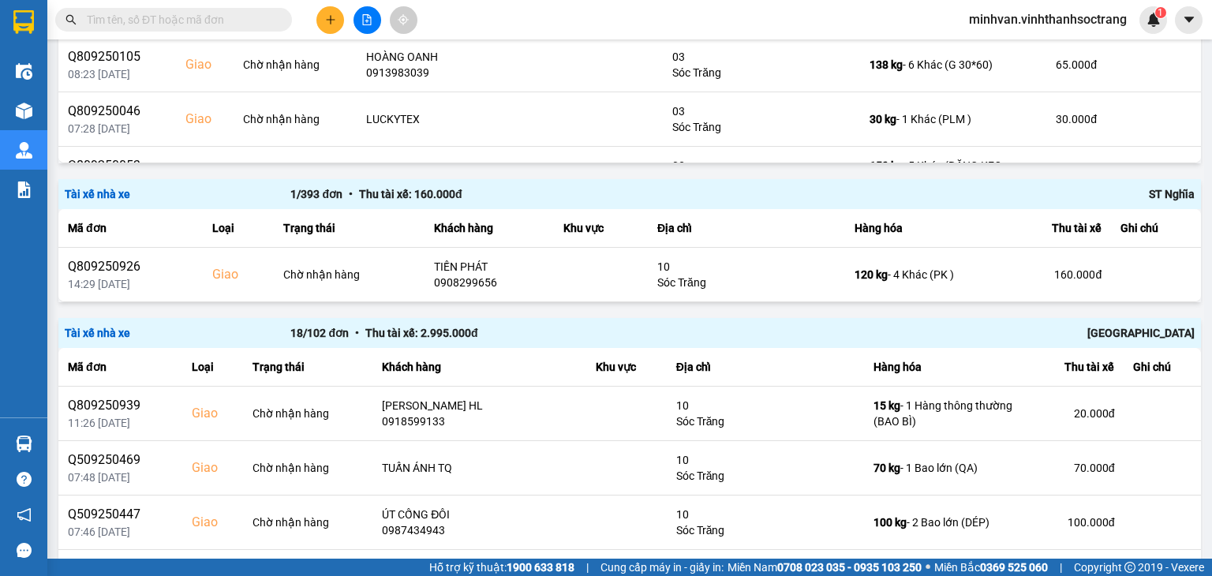
scroll to position [401, 0]
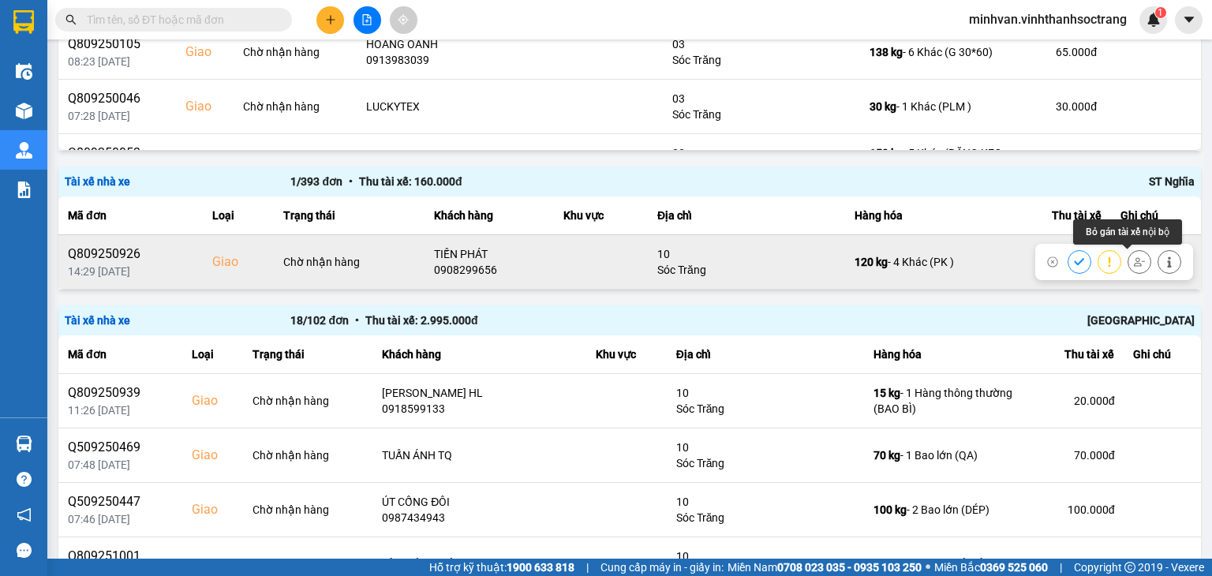
click at [1134, 265] on icon at bounding box center [1139, 261] width 11 height 11
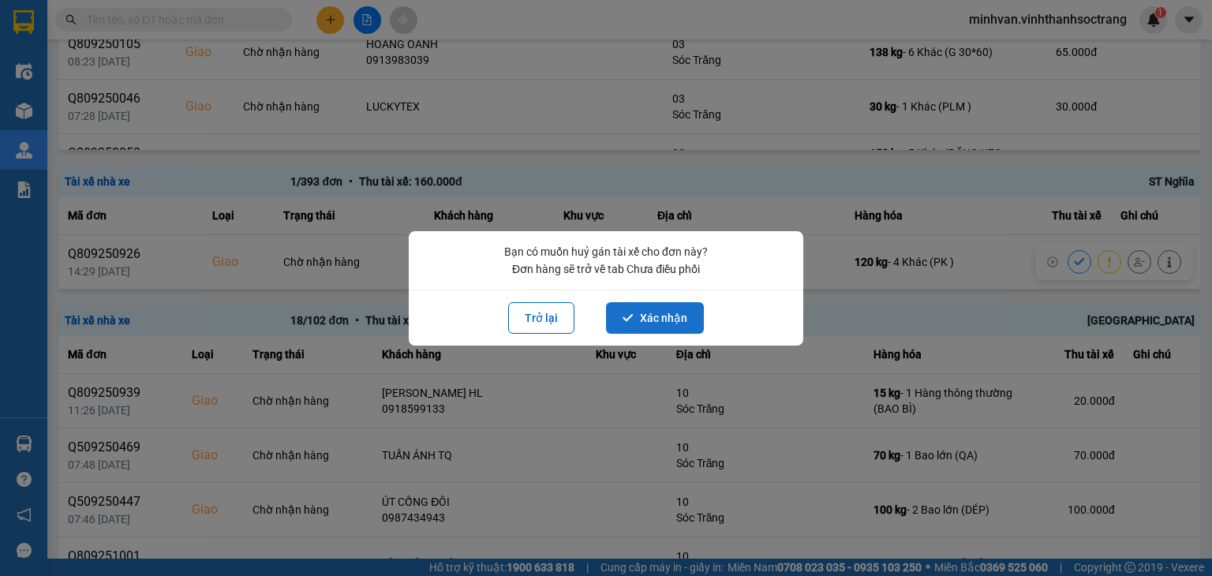
click at [646, 323] on button "Xác nhận" at bounding box center [655, 318] width 98 height 32
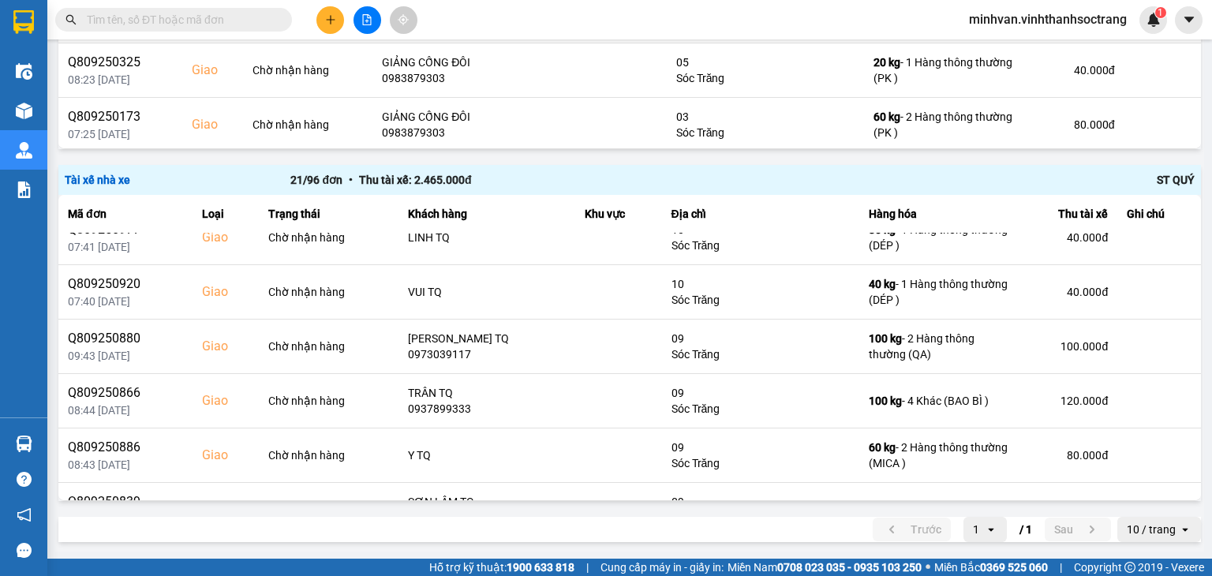
scroll to position [872, 0]
